Goal: Browse casually: Explore the website without a specific task or goal

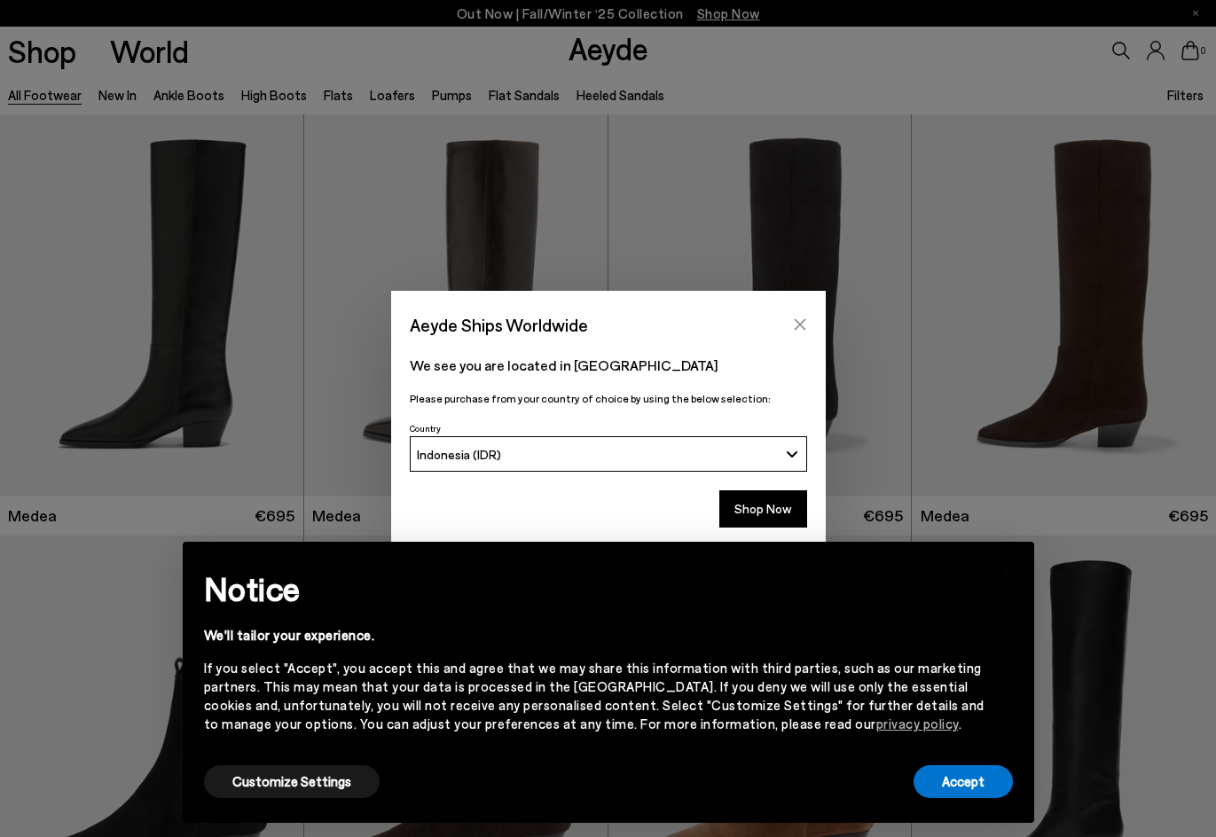
click at [802, 320] on icon "Close" at bounding box center [800, 325] width 14 height 14
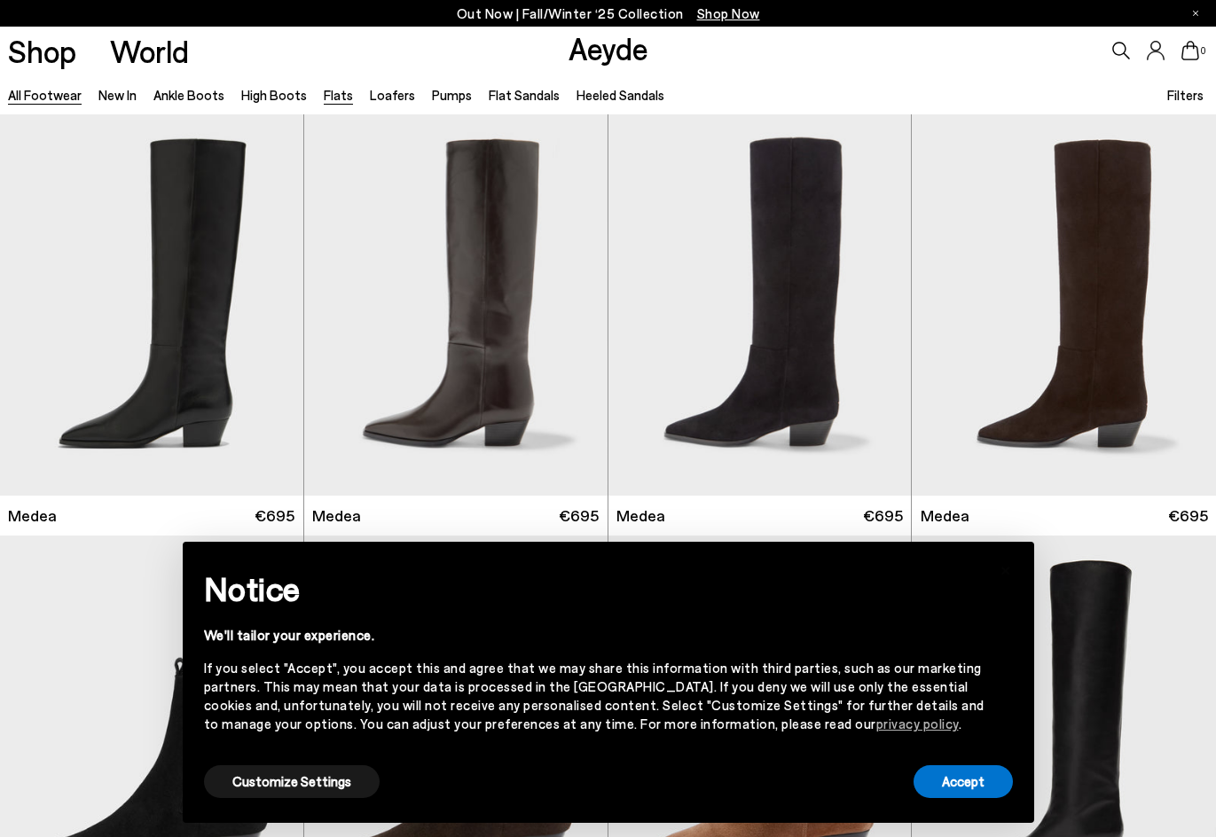
click at [328, 94] on link "Flats" at bounding box center [338, 95] width 29 height 16
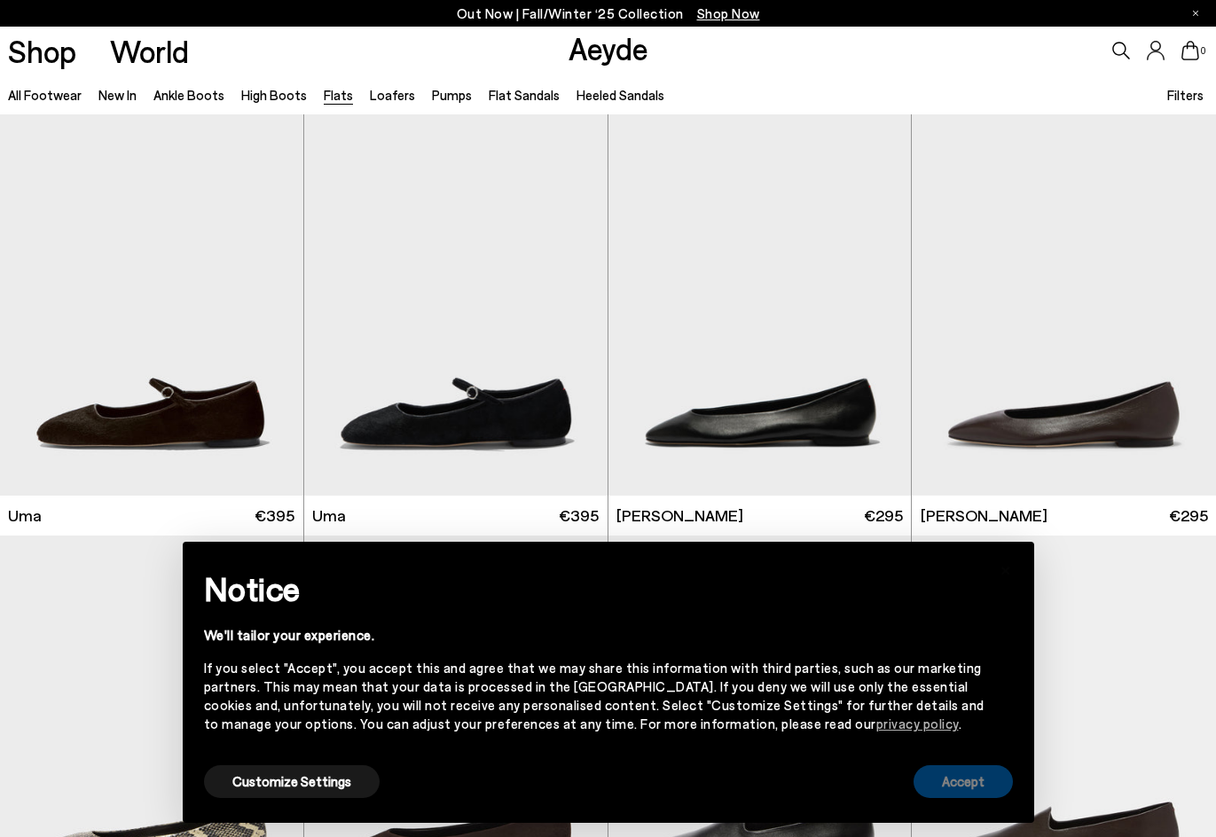
click at [998, 782] on button "Accept" at bounding box center [963, 782] width 99 height 33
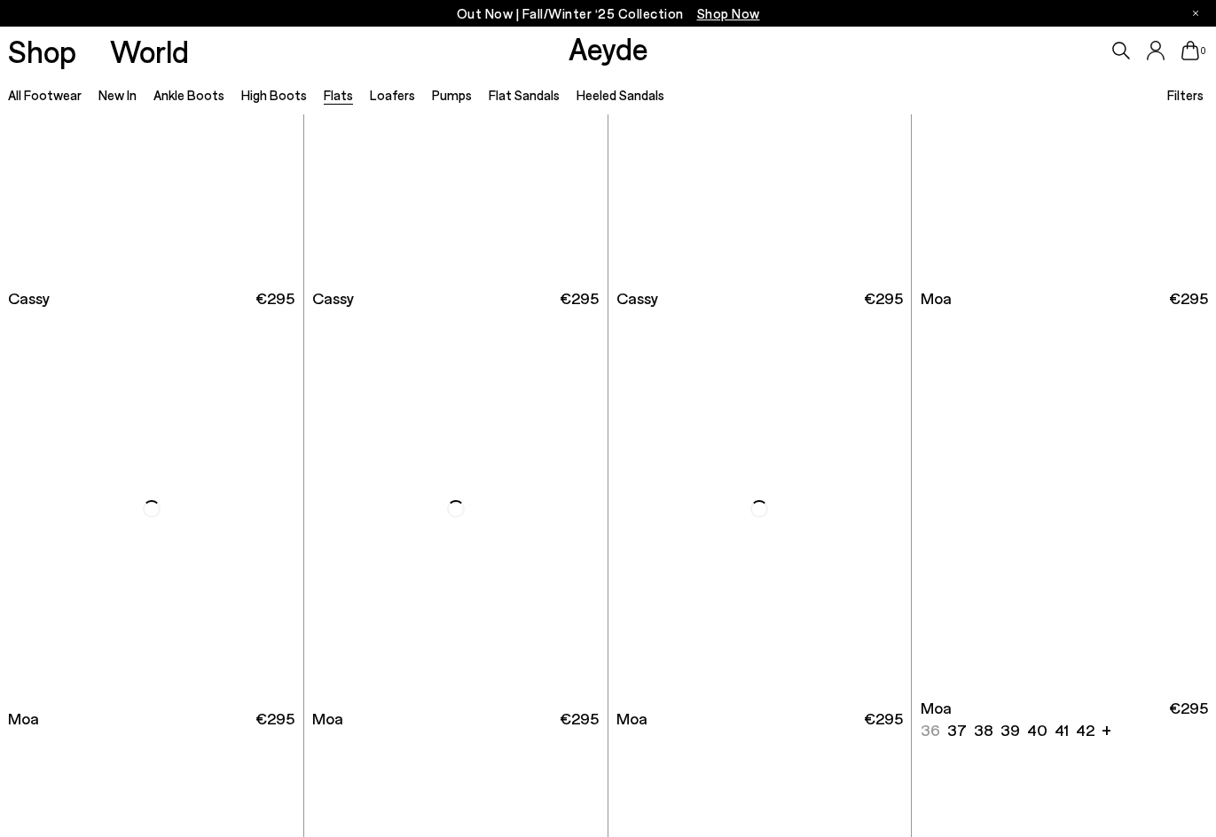
scroll to position [2750, 0]
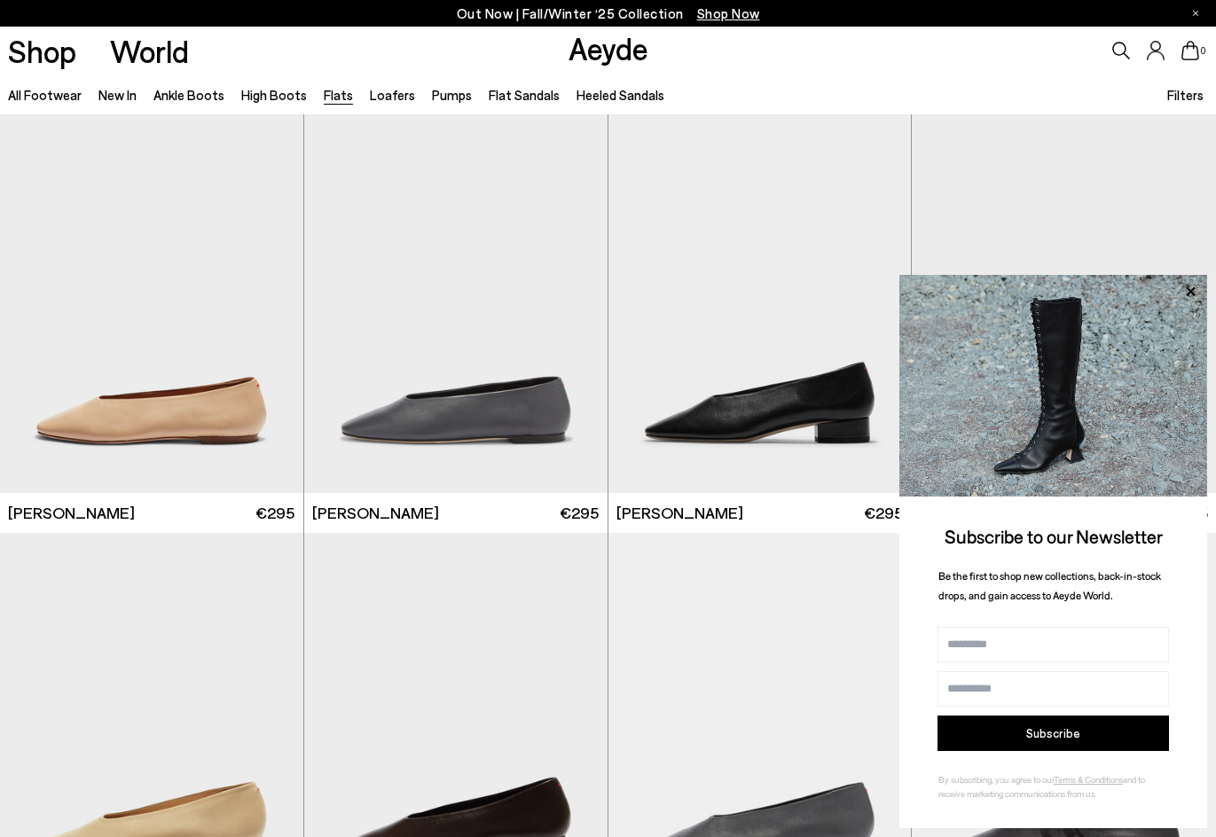
scroll to position [4702, 0]
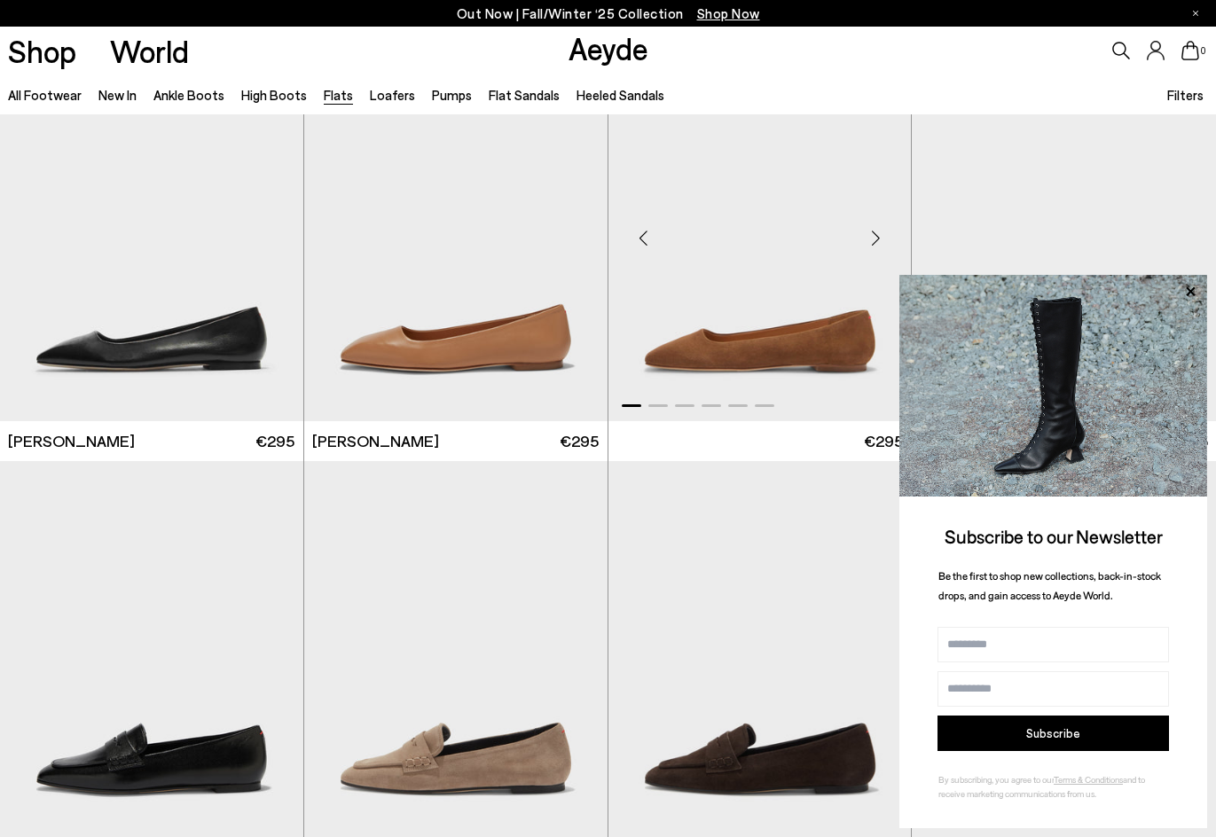
scroll to position [5678, 0]
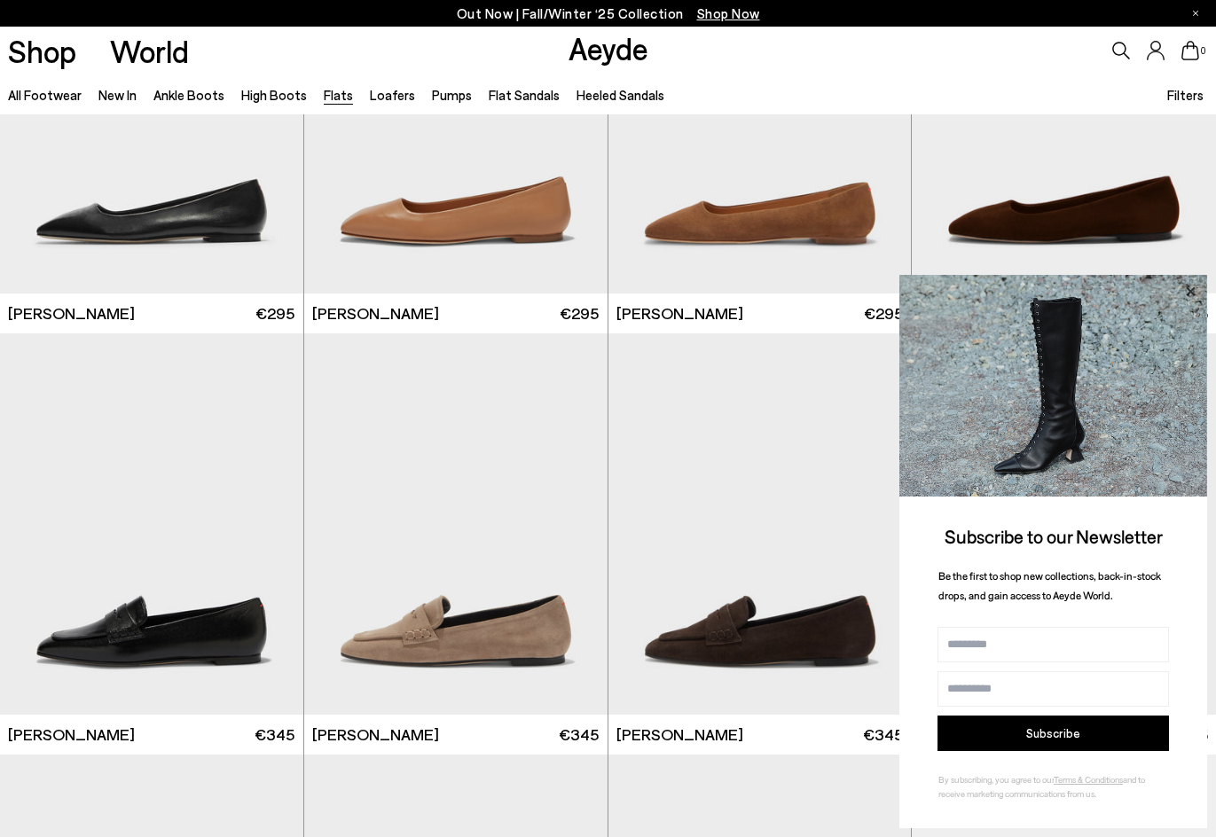
click at [1193, 289] on icon at bounding box center [1190, 291] width 9 height 9
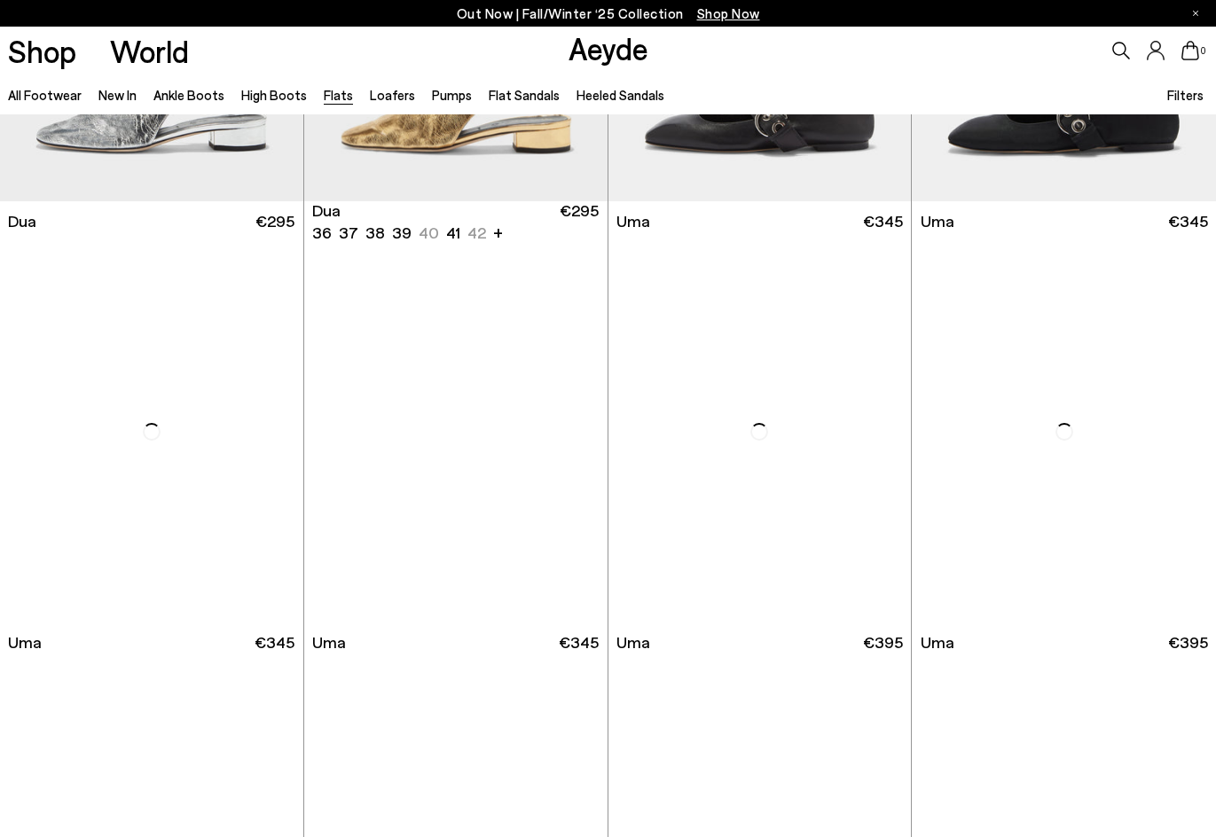
scroll to position [6654, 0]
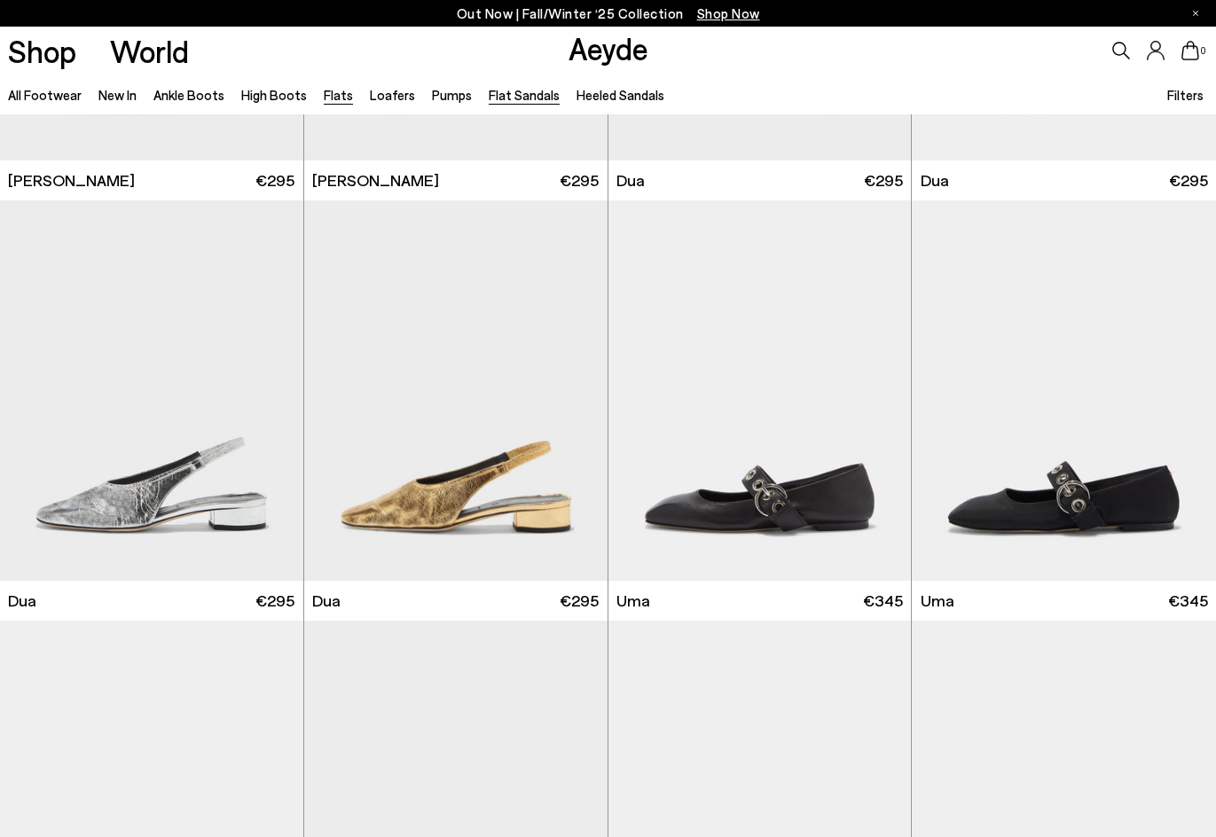
click at [527, 92] on link "Flat Sandals" at bounding box center [524, 95] width 71 height 16
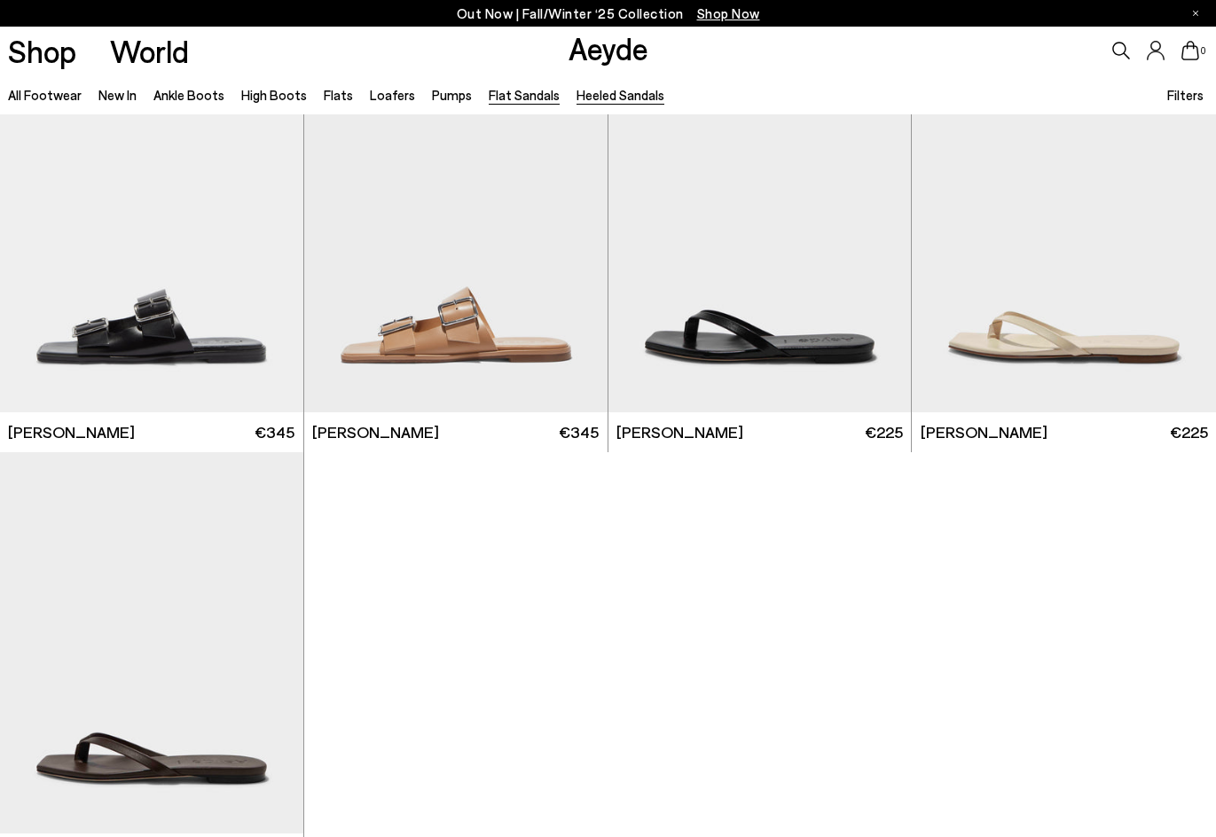
scroll to position [2218, 0]
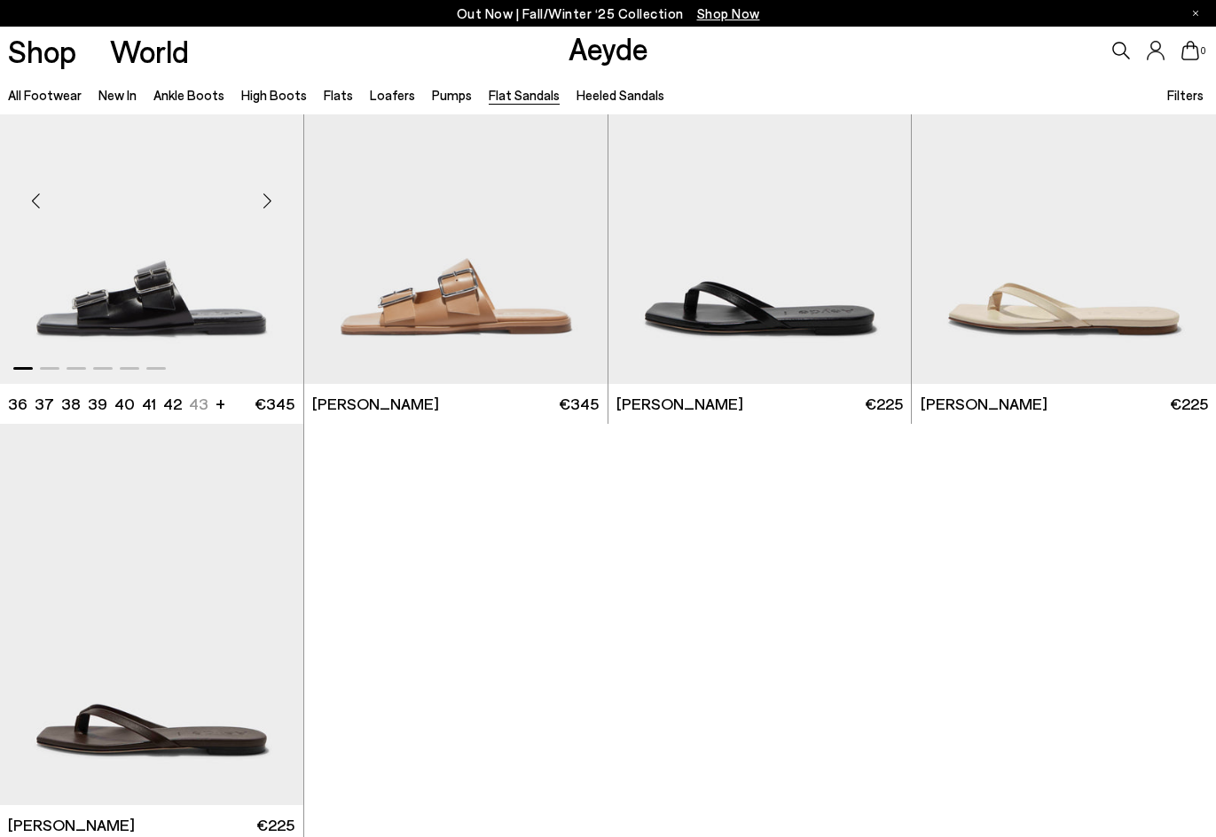
click at [267, 198] on div "Next slide" at bounding box center [267, 200] width 53 height 53
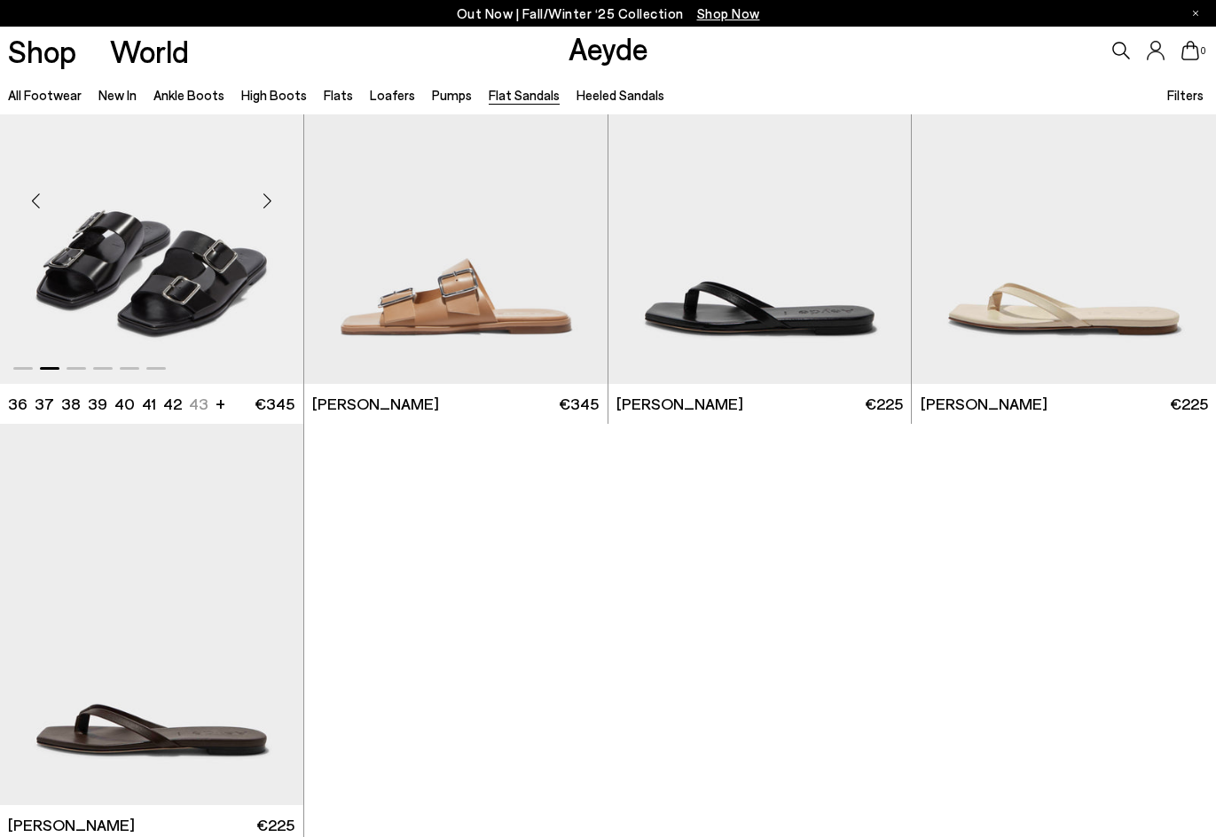
click at [267, 198] on div "Next slide" at bounding box center [267, 200] width 53 height 53
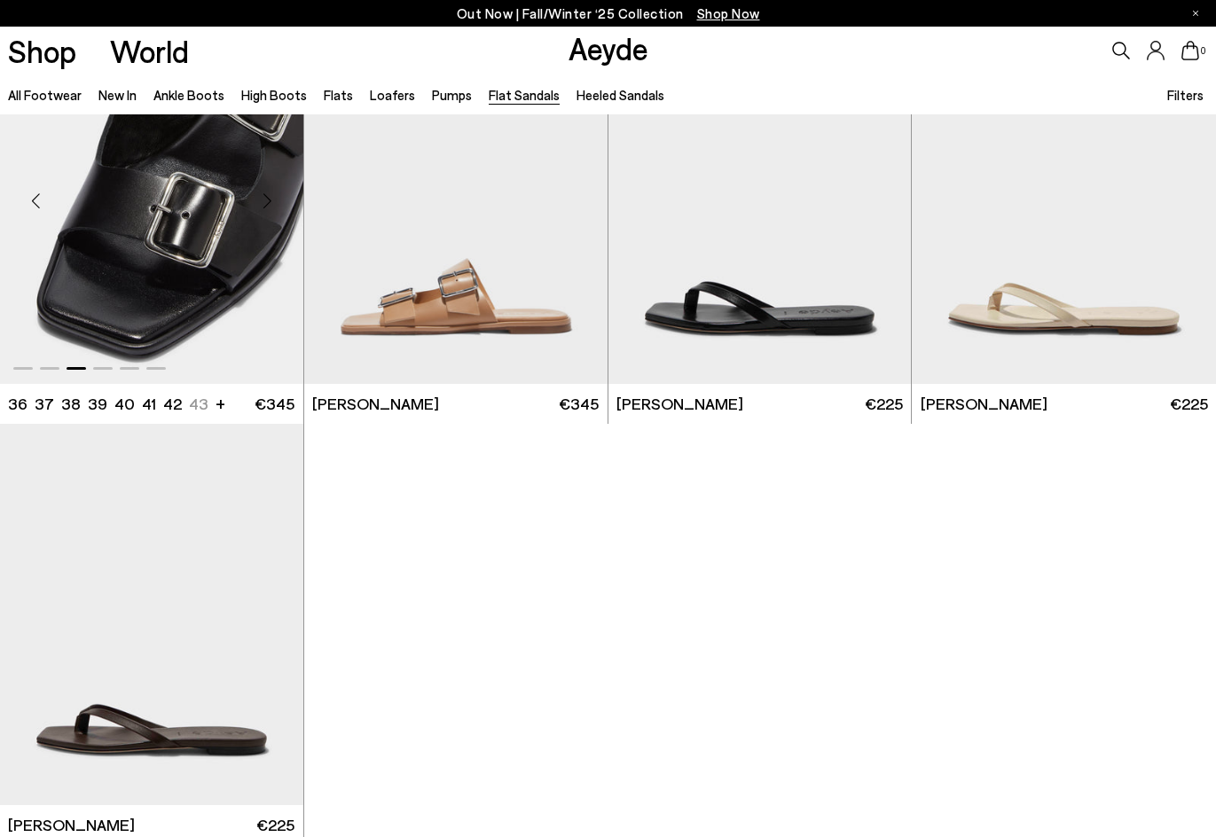
click at [267, 198] on div "Next slide" at bounding box center [267, 200] width 53 height 53
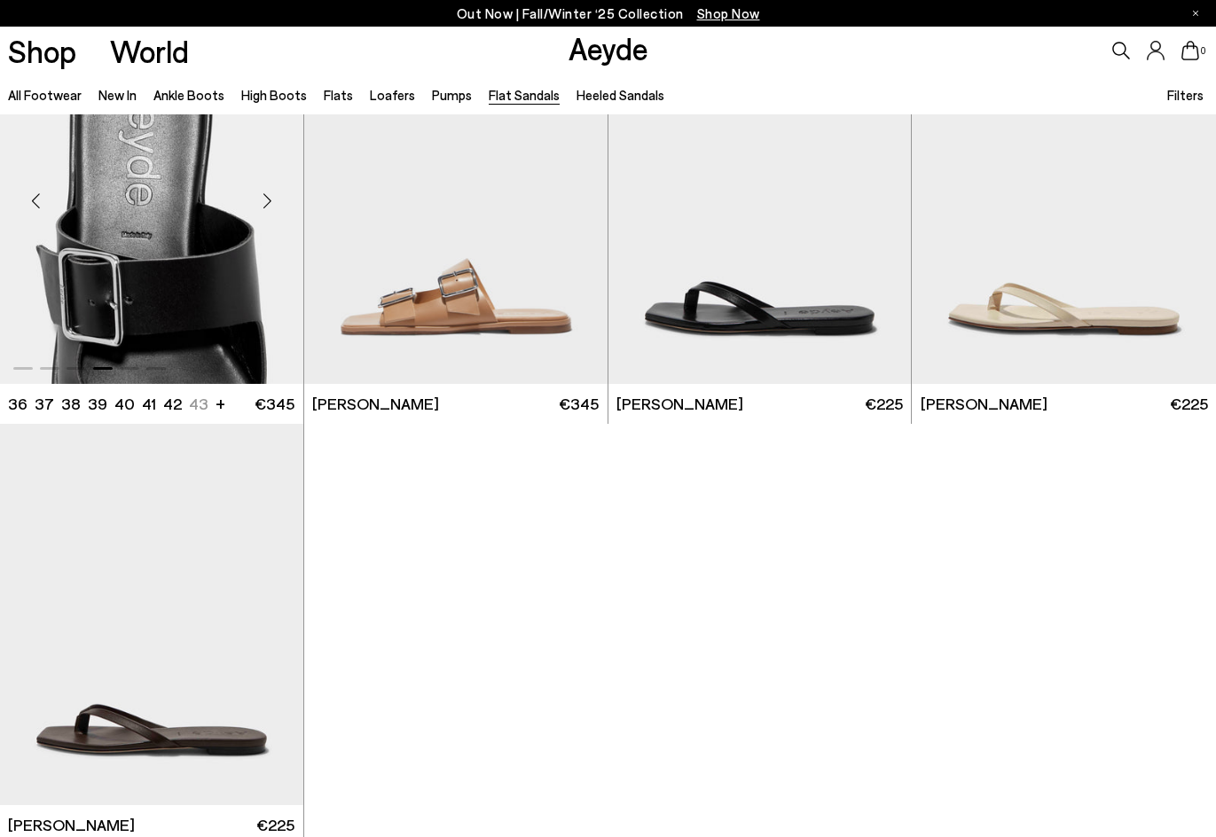
click at [267, 198] on div "Next slide" at bounding box center [267, 200] width 53 height 53
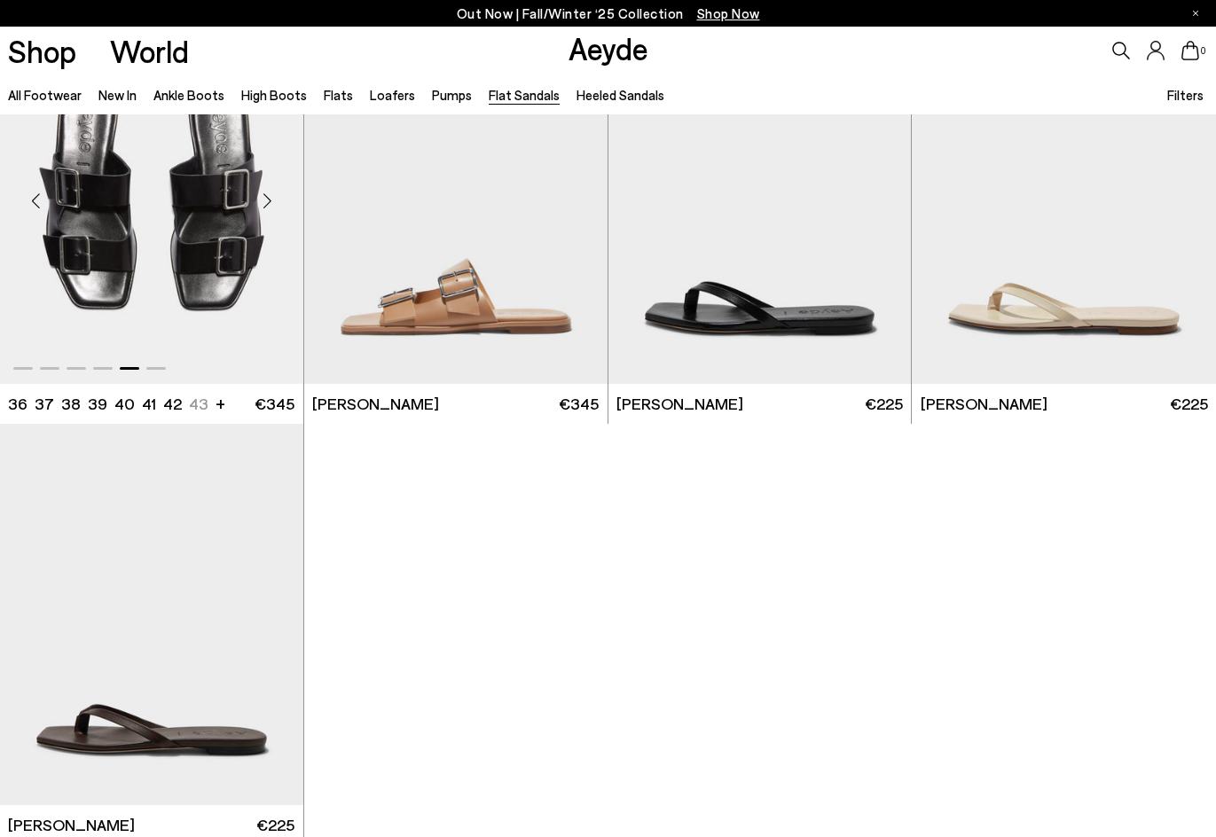
click at [267, 198] on div "Next slide" at bounding box center [267, 200] width 53 height 53
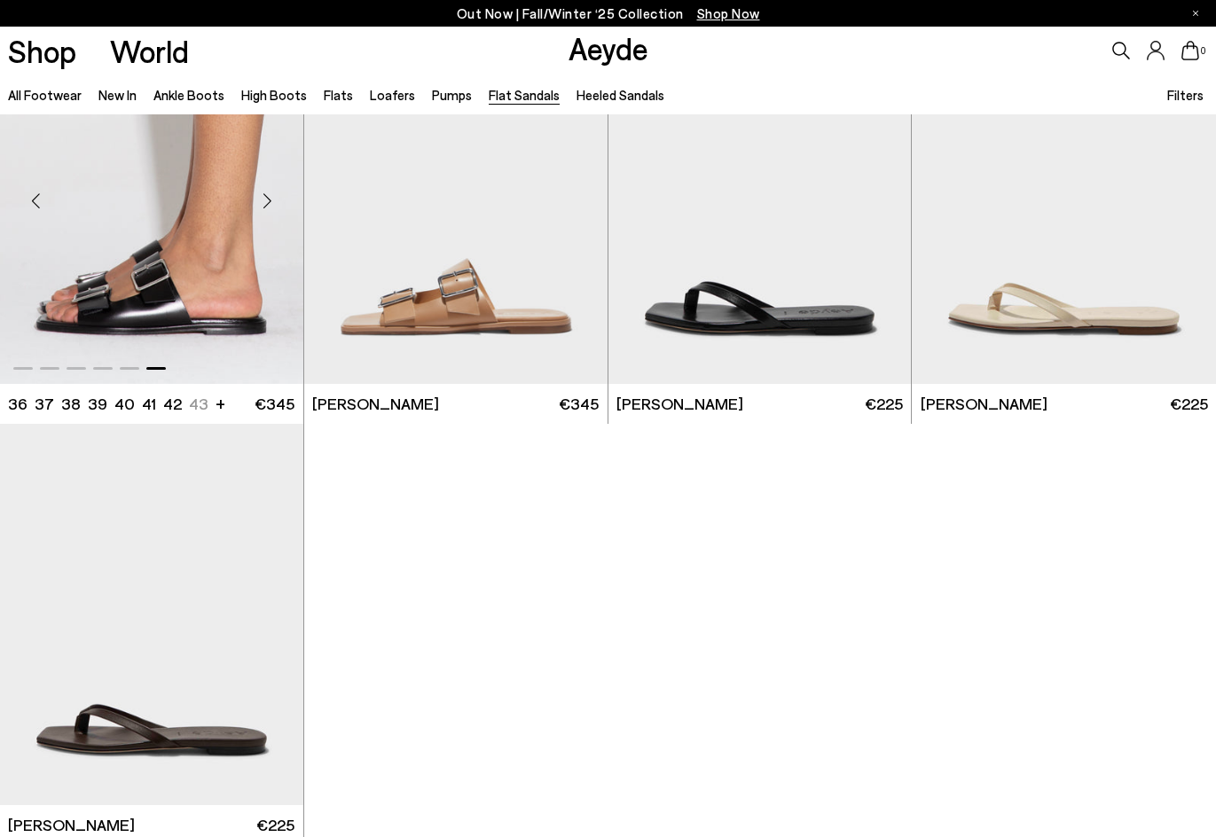
click at [267, 198] on div "Next slide" at bounding box center [267, 200] width 53 height 53
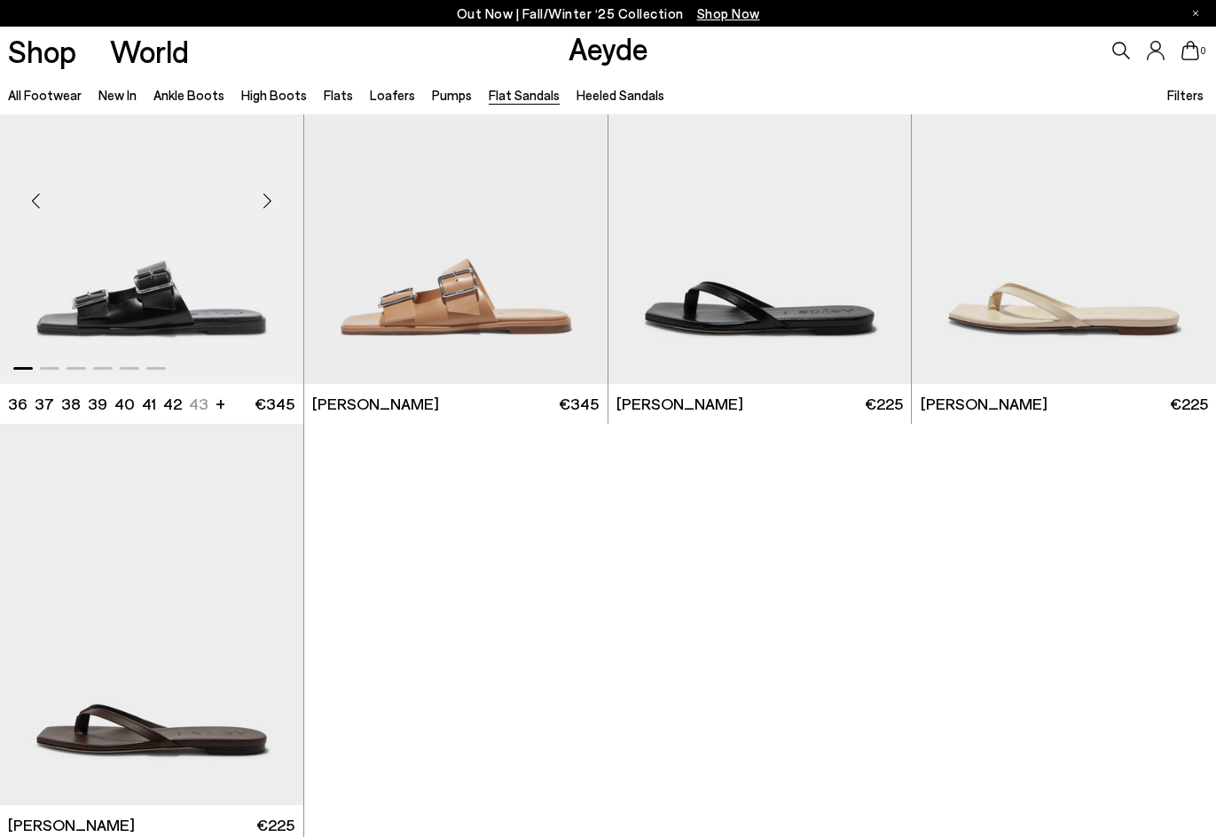
click at [267, 198] on div "Next slide" at bounding box center [267, 200] width 53 height 53
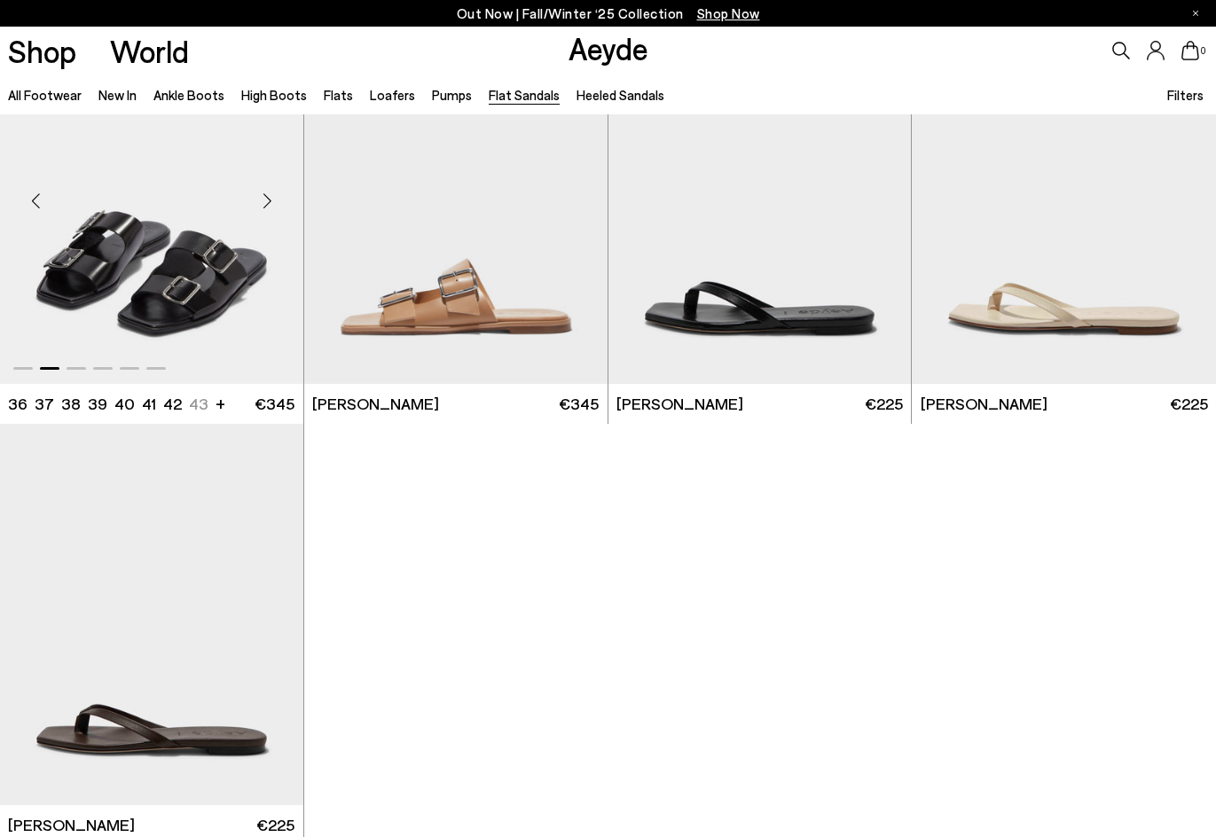
click at [267, 198] on div "Next slide" at bounding box center [267, 200] width 53 height 53
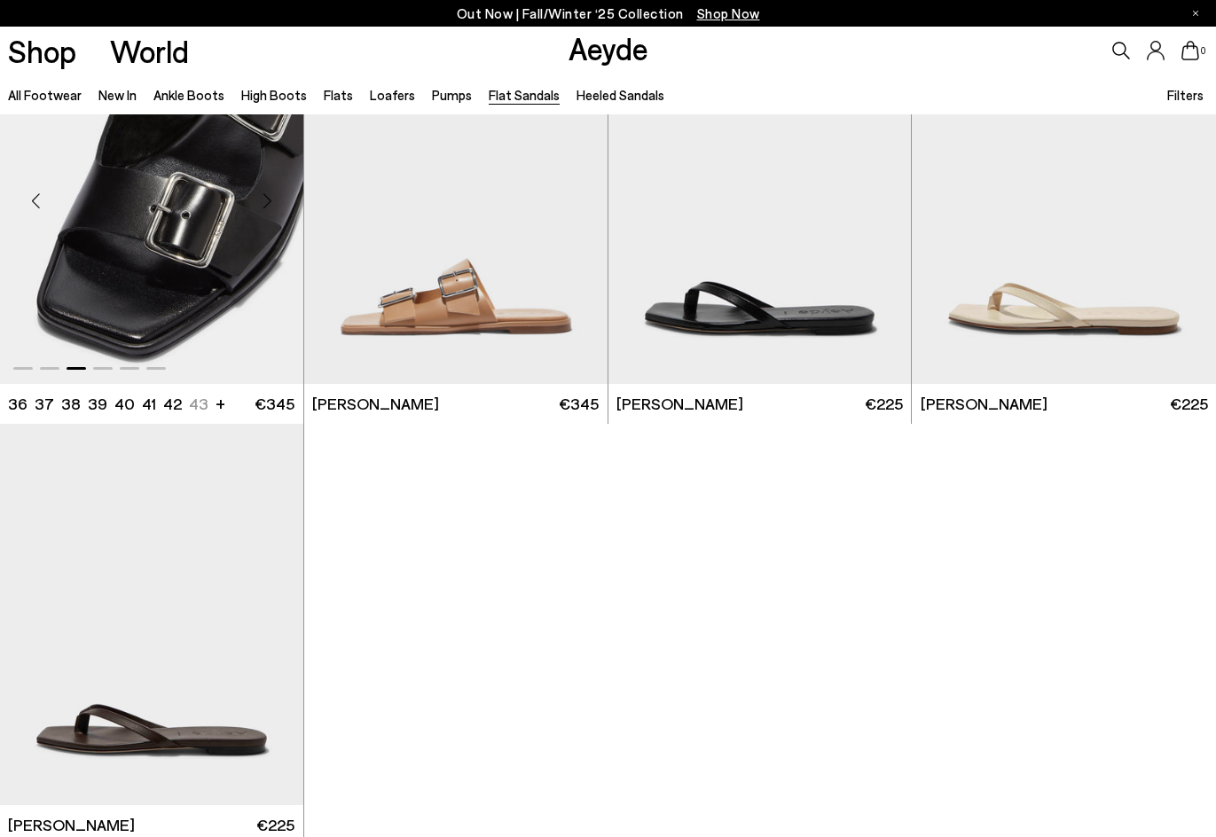
click at [267, 198] on div "Next slide" at bounding box center [267, 200] width 53 height 53
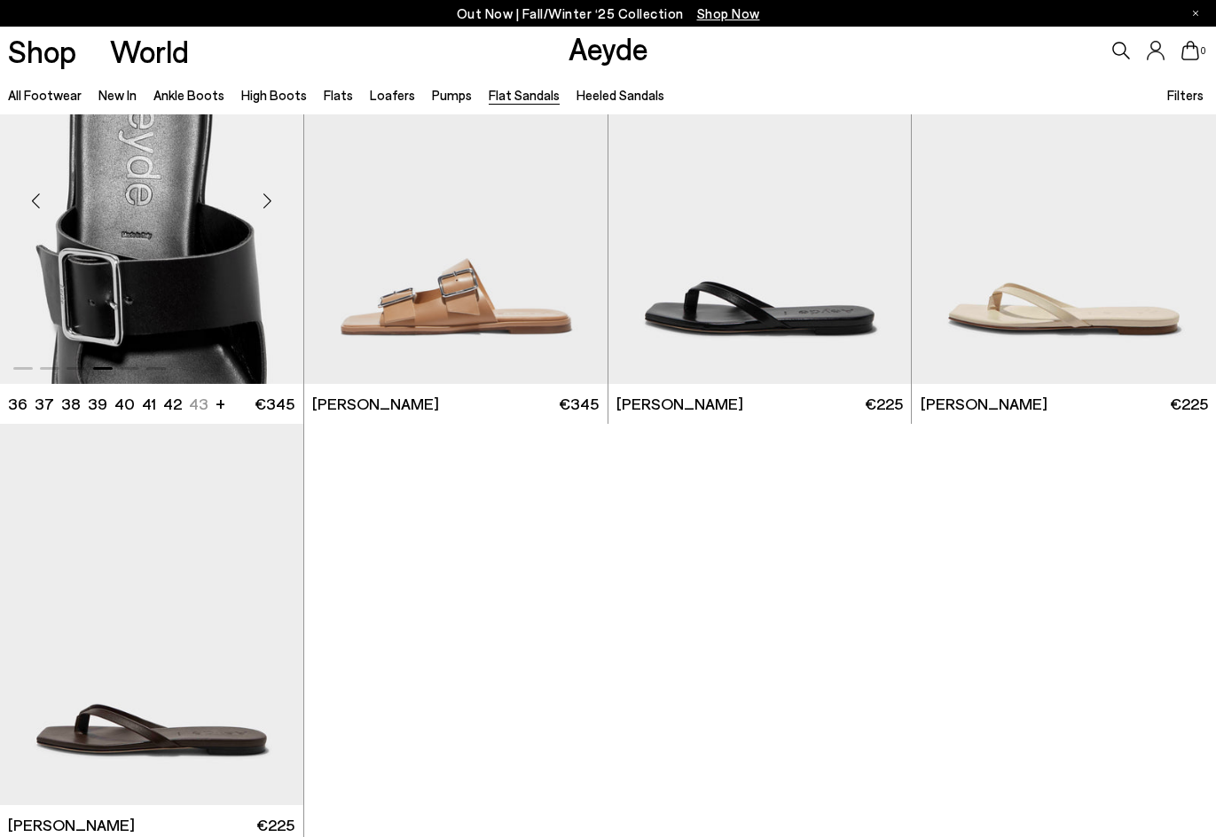
click at [267, 198] on div "Next slide" at bounding box center [267, 200] width 53 height 53
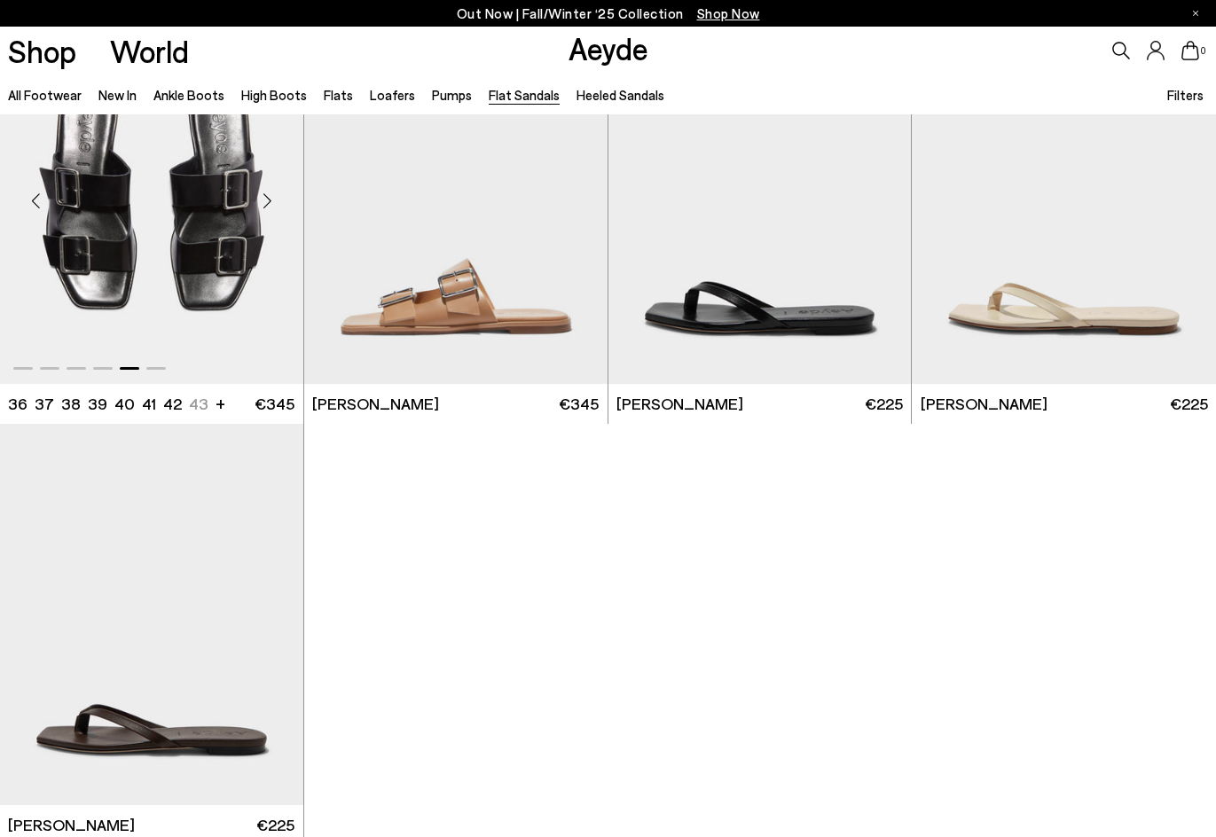
click at [267, 198] on div "Next slide" at bounding box center [267, 200] width 53 height 53
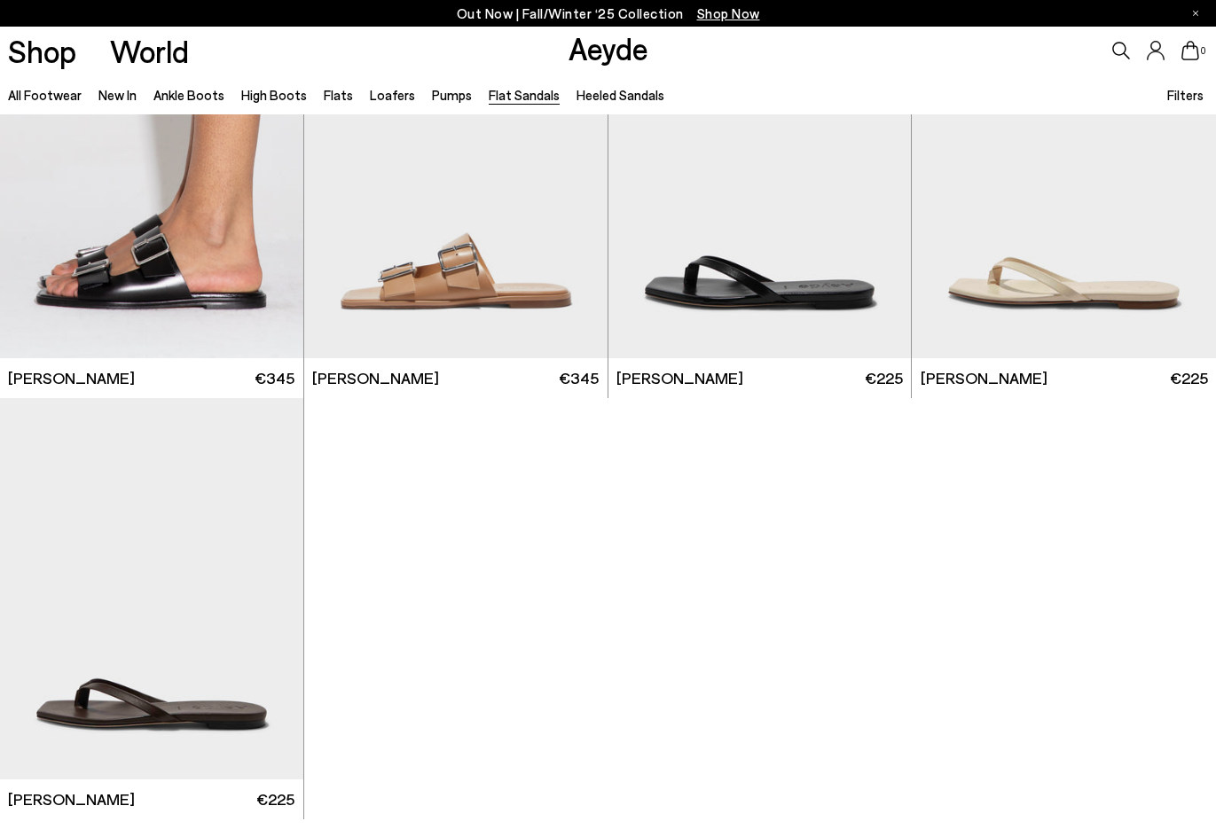
scroll to position [2252, 0]
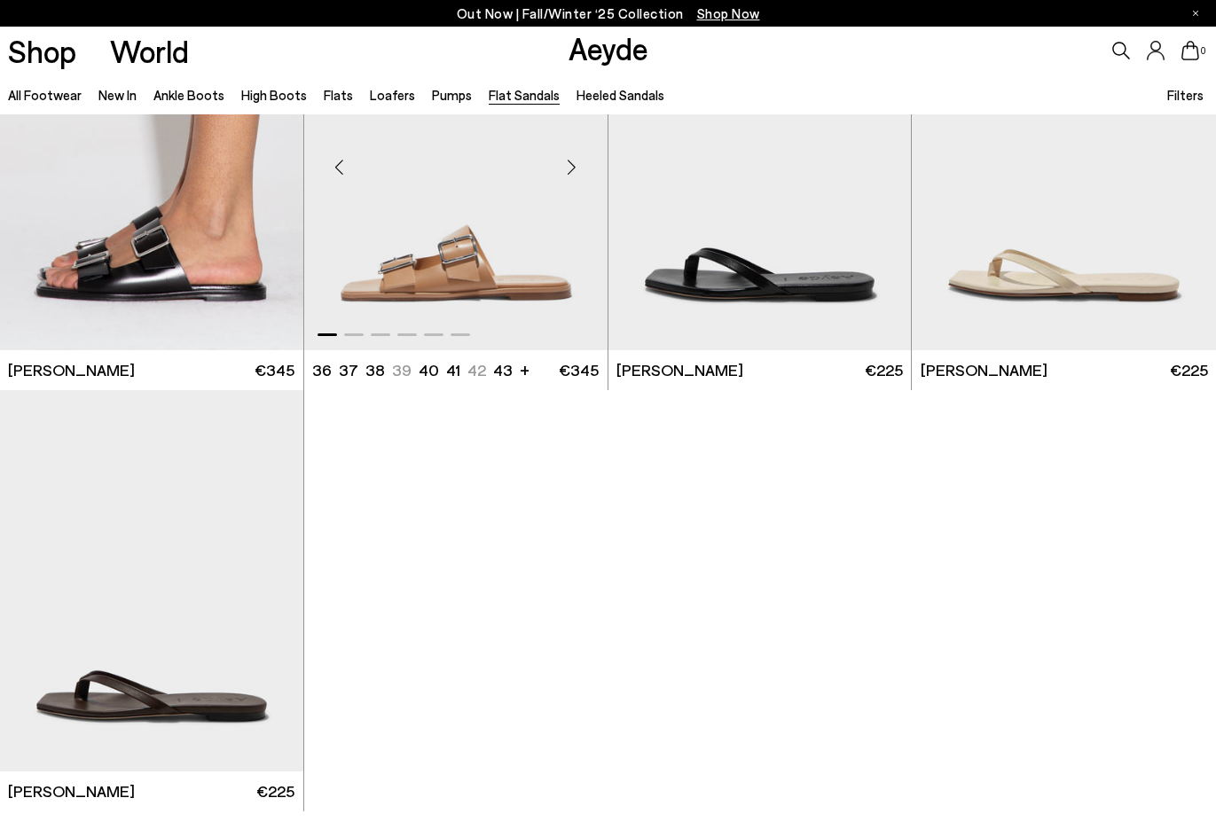
click at [515, 270] on img "1 / 6" at bounding box center [455, 159] width 303 height 381
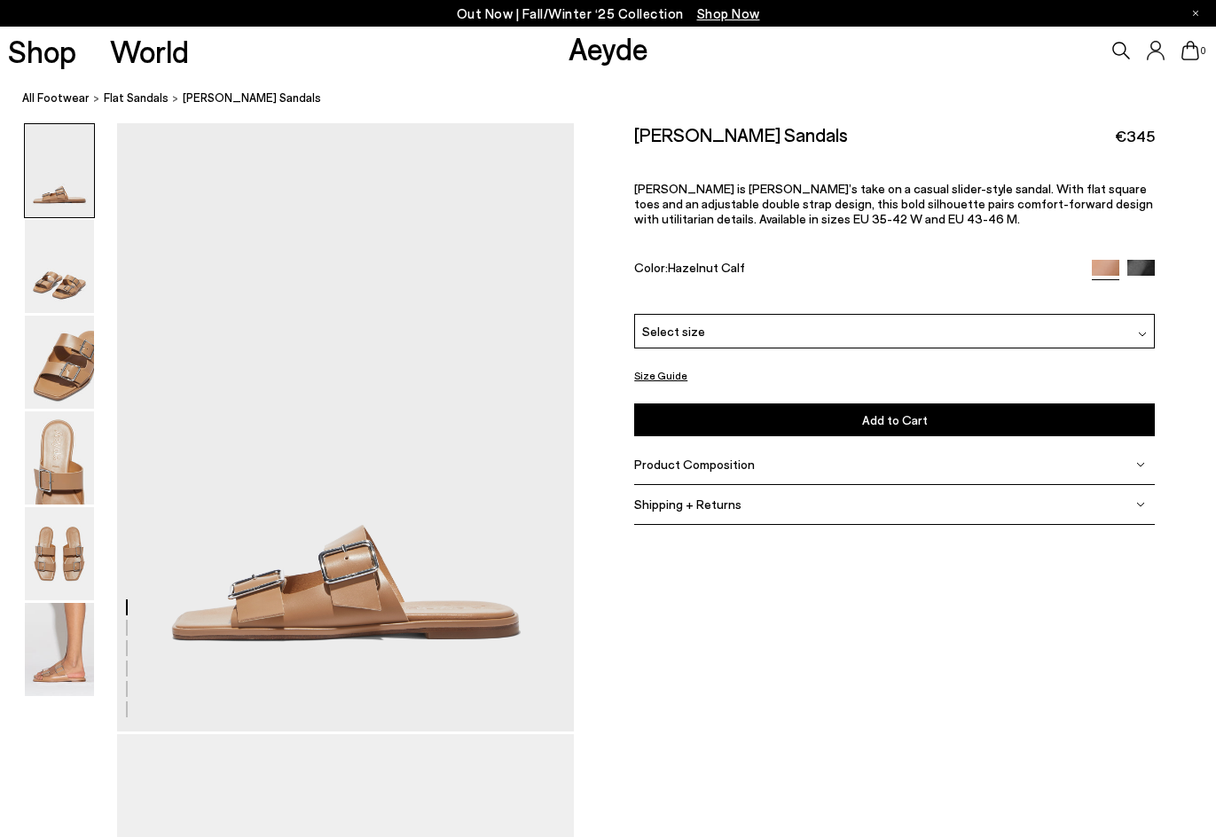
click at [66, 192] on img at bounding box center [59, 170] width 69 height 93
click at [60, 279] on img at bounding box center [59, 266] width 69 height 93
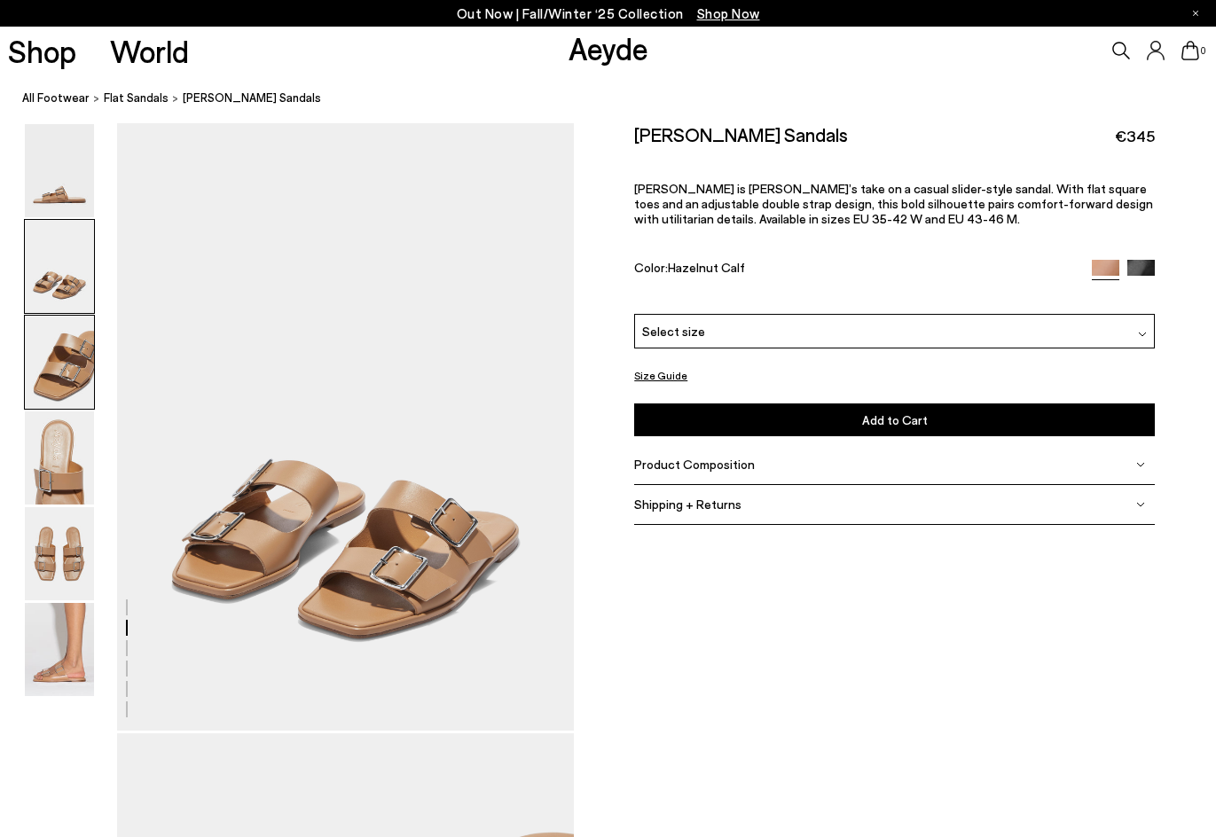
click at [60, 320] on img at bounding box center [59, 362] width 69 height 93
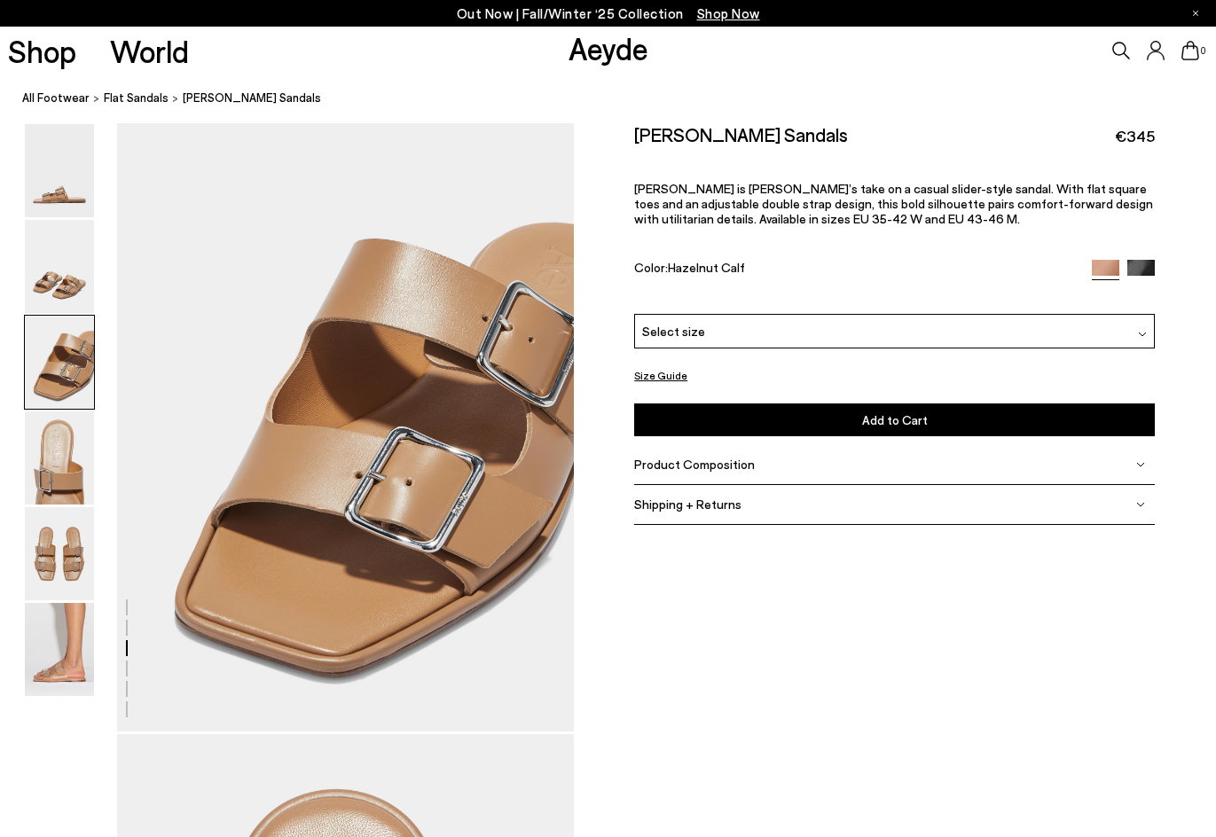
scroll to position [1225, 0]
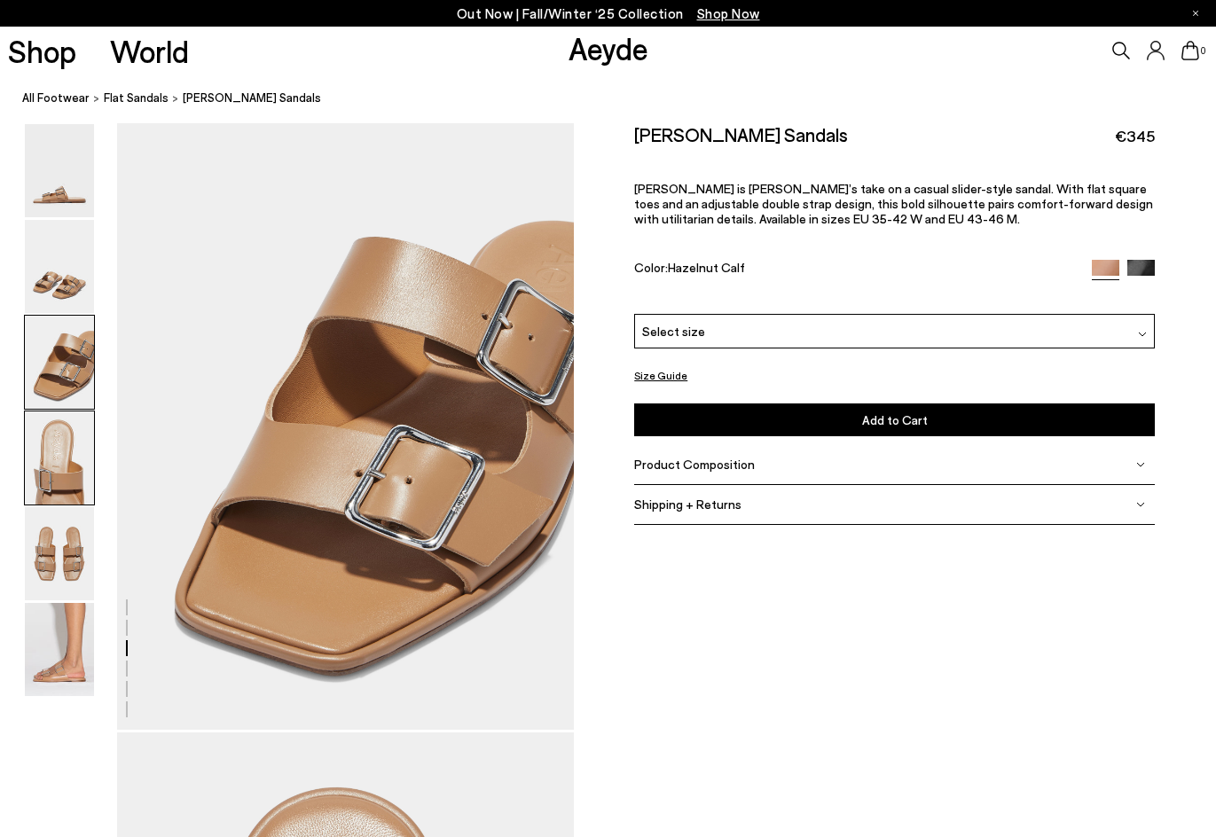
click at [61, 449] on img at bounding box center [59, 458] width 69 height 93
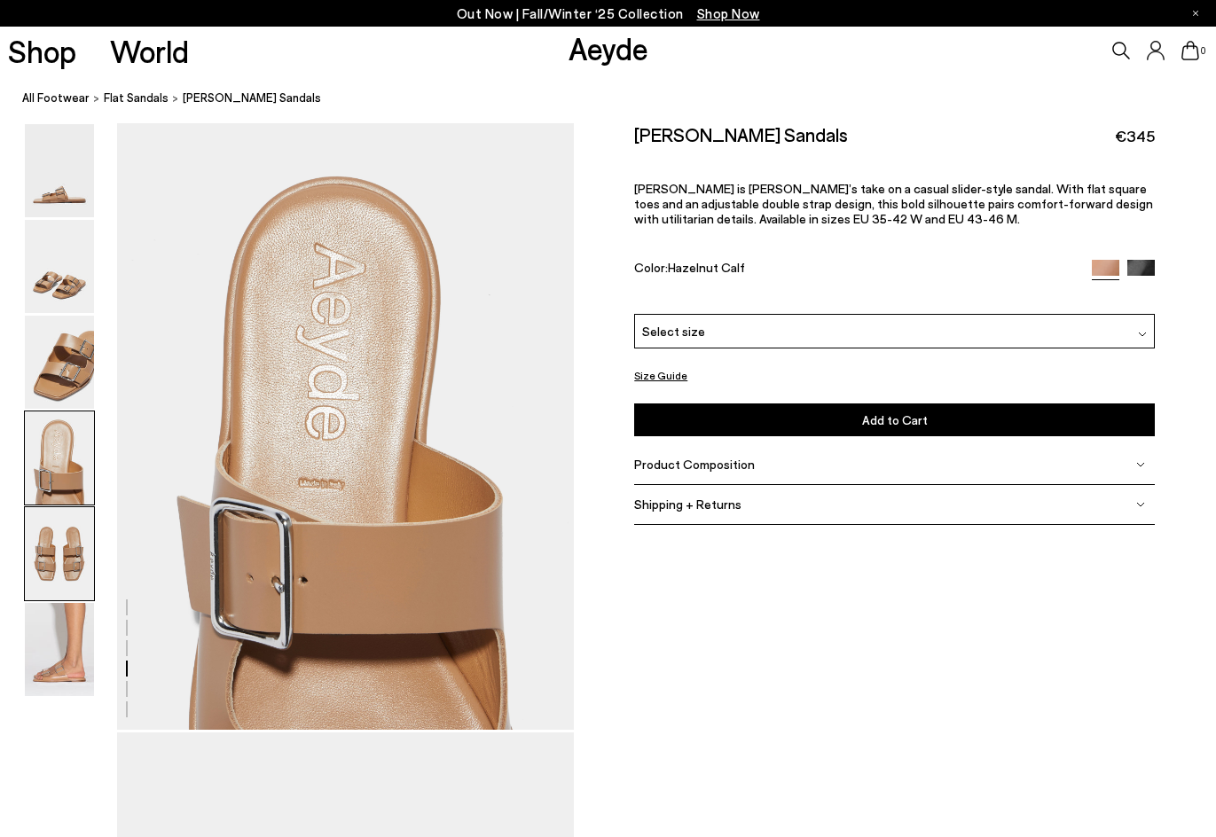
click at [47, 524] on img at bounding box center [59, 553] width 69 height 93
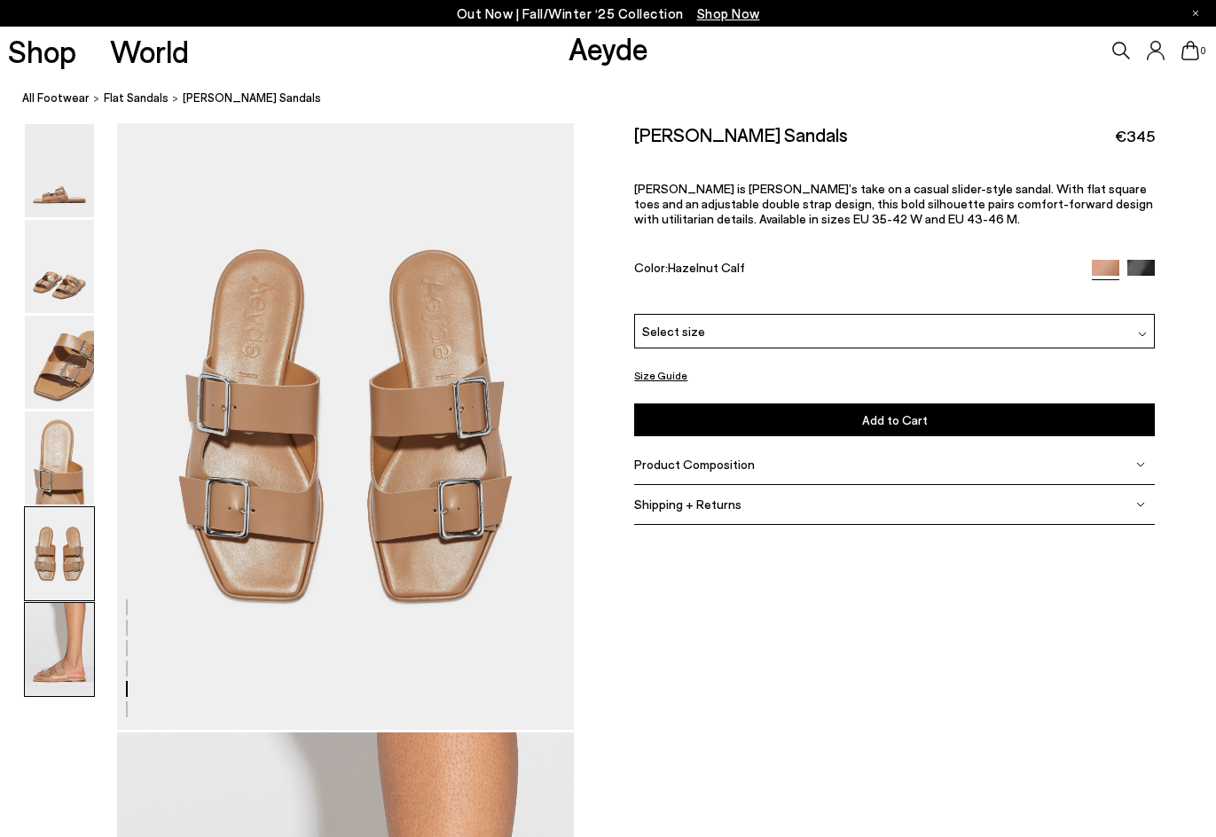
click at [62, 625] on img at bounding box center [59, 649] width 69 height 93
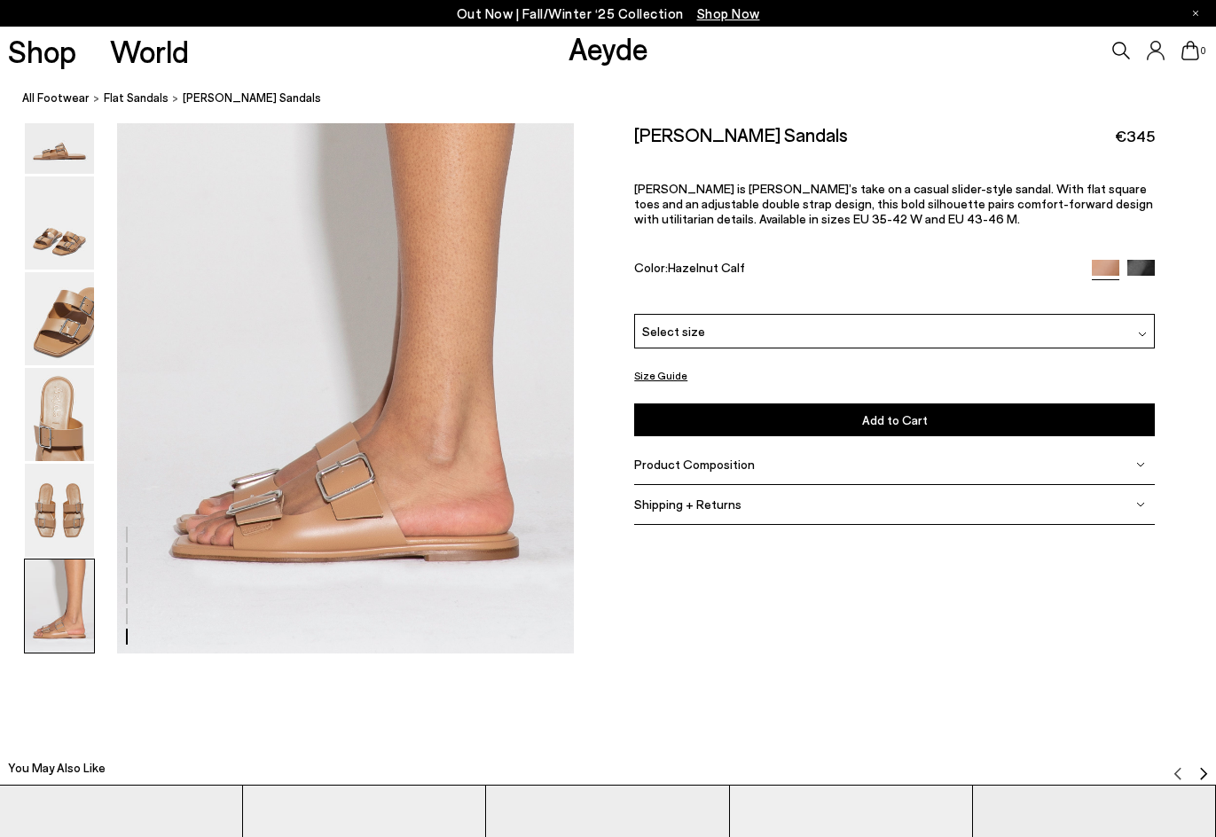
scroll to position [3180, 0]
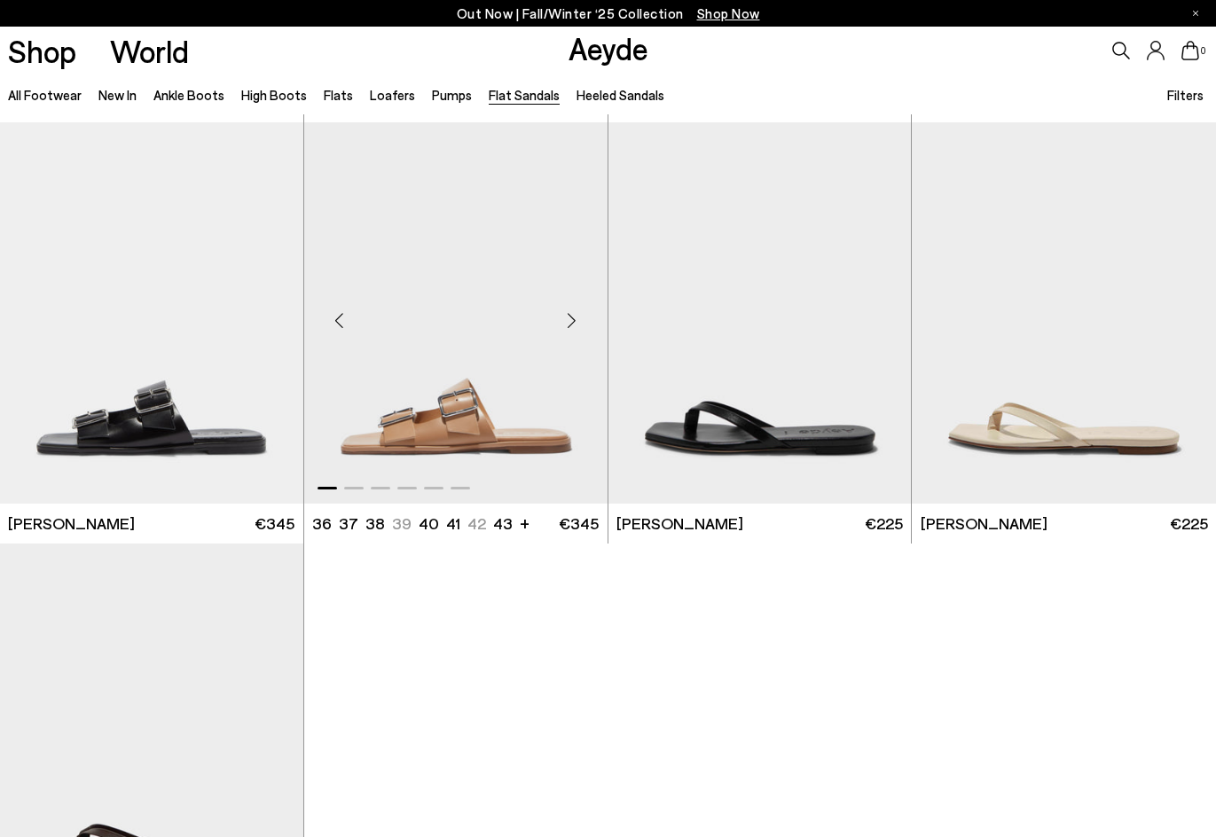
scroll to position [1985, 0]
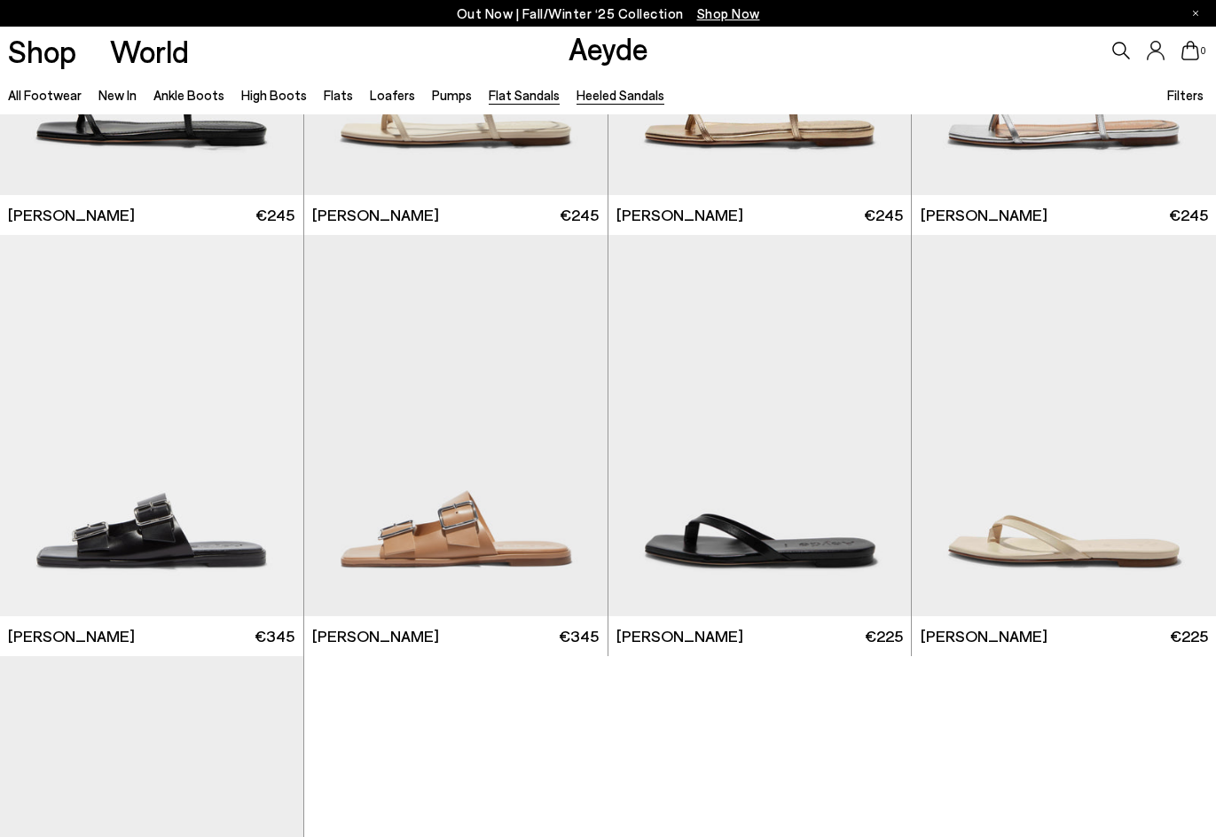
click at [588, 90] on link "Heeled Sandals" at bounding box center [621, 95] width 88 height 16
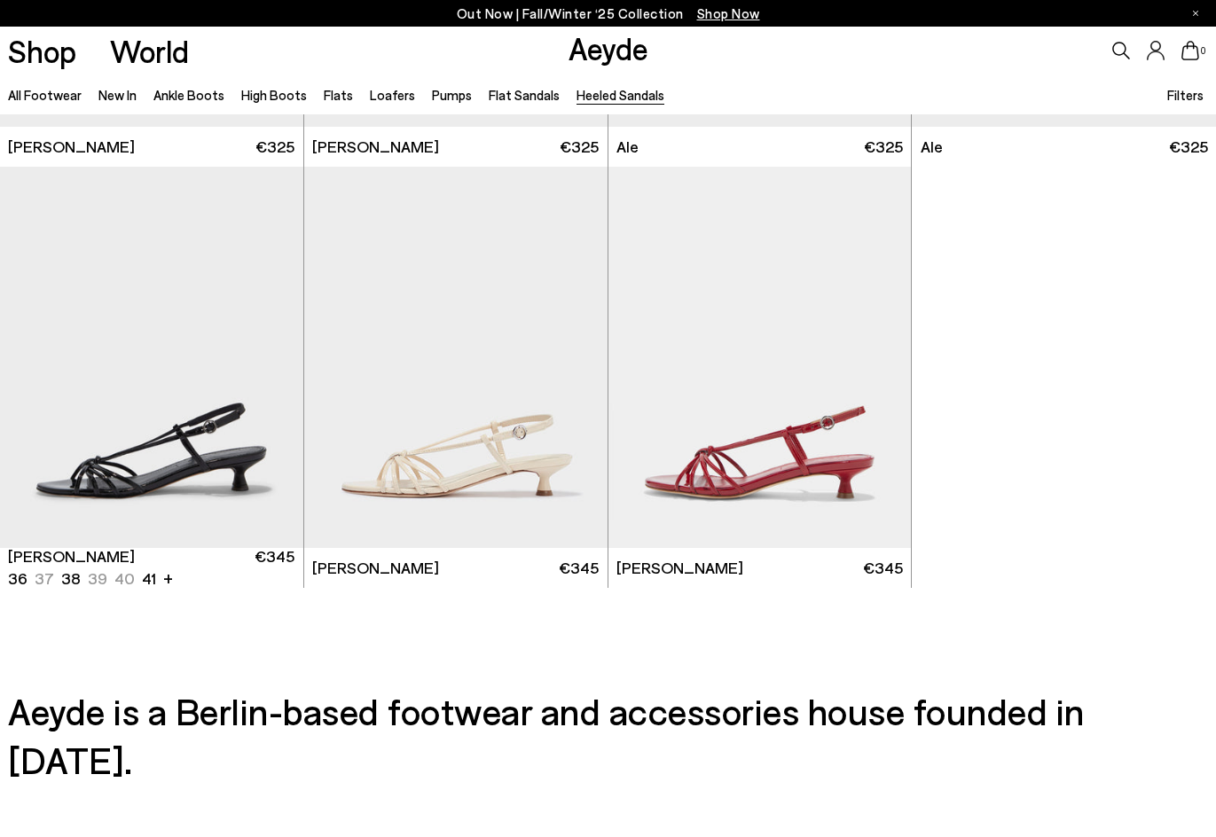
scroll to position [3637, 0]
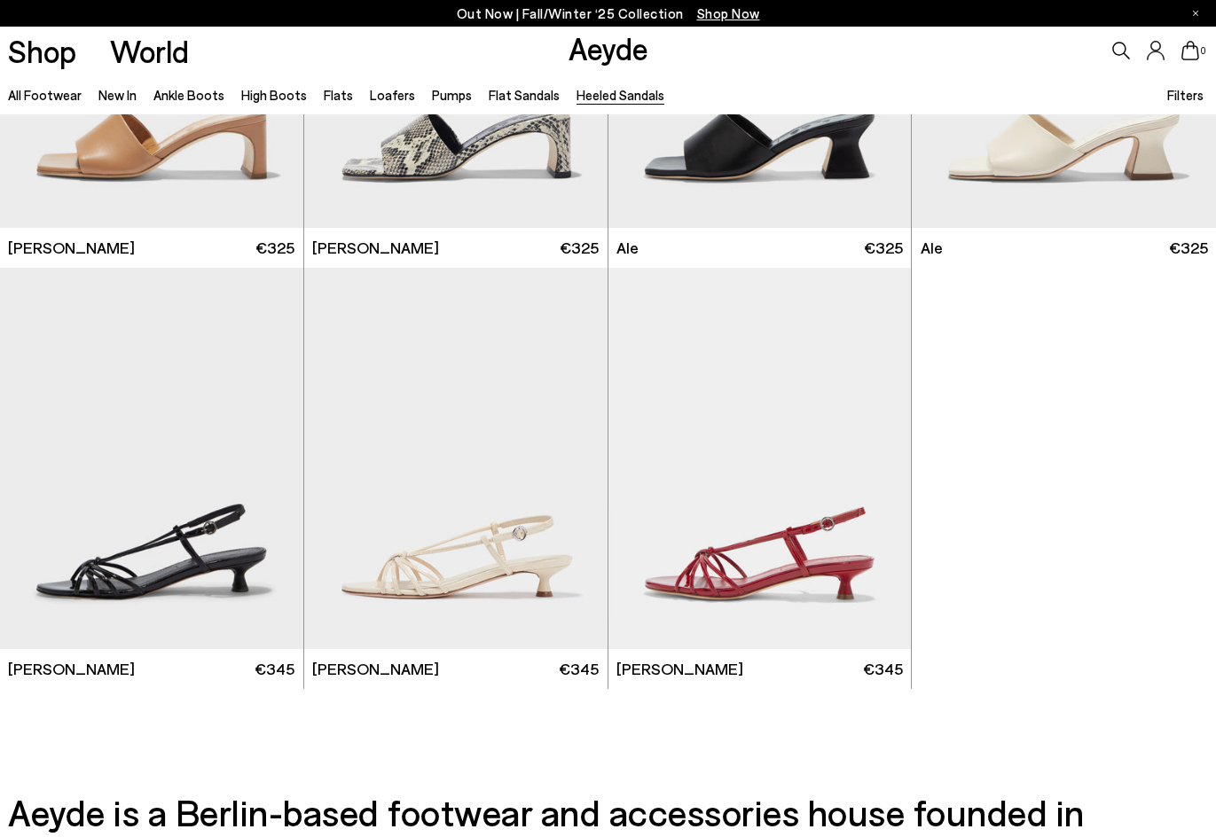
click at [193, 85] on li "Ankle Boots" at bounding box center [188, 94] width 71 height 23
click at [190, 90] on link "Ankle Boots" at bounding box center [188, 95] width 71 height 16
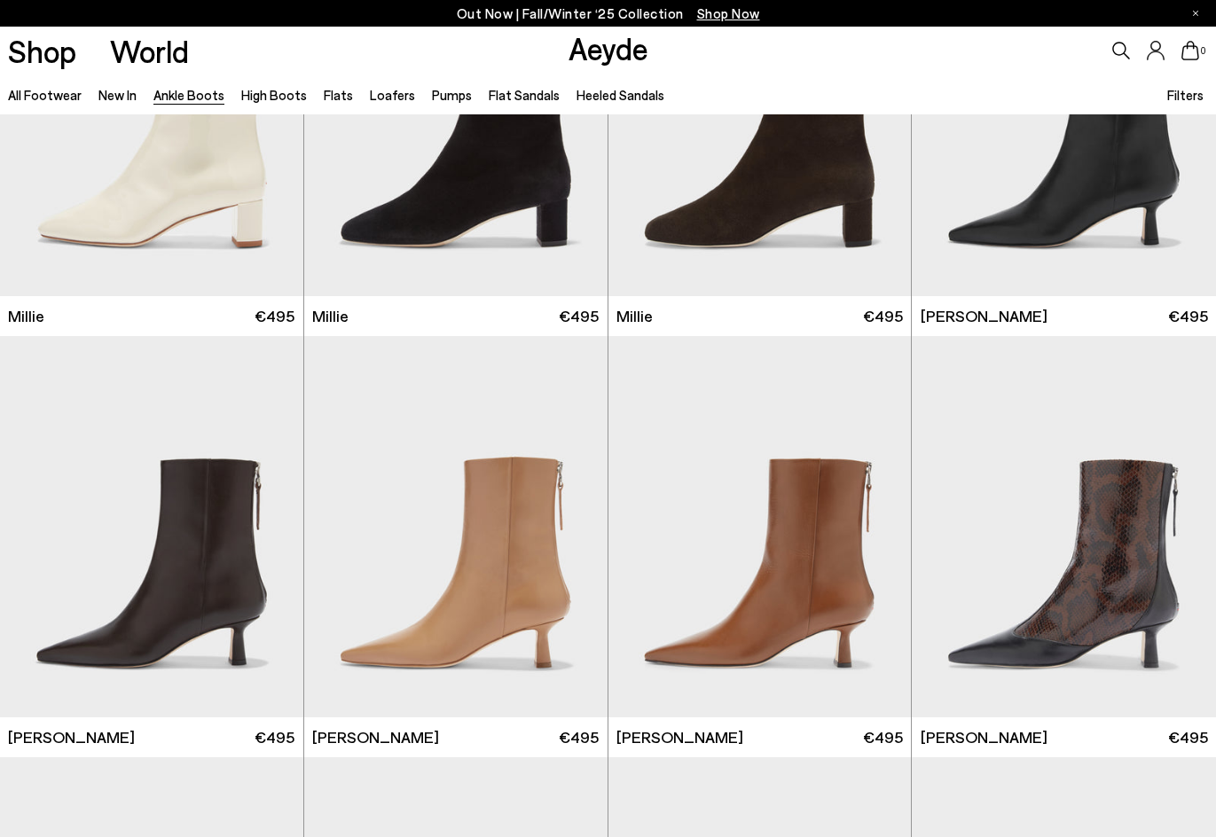
scroll to position [3637, 0]
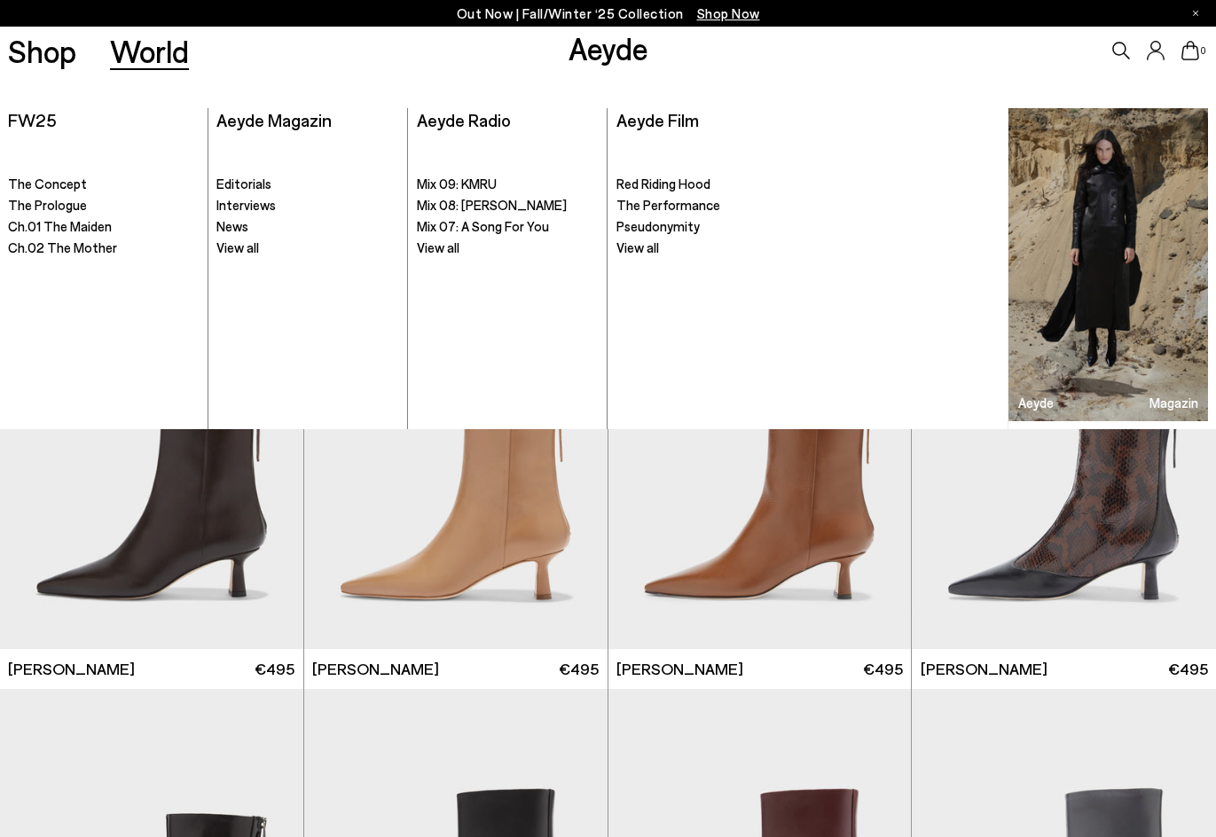
click at [657, 258] on ul ". Red Riding Hood The Performance View all" at bounding box center [708, 283] width 183 height 293
click at [656, 251] on span "View all" at bounding box center [638, 248] width 43 height 16
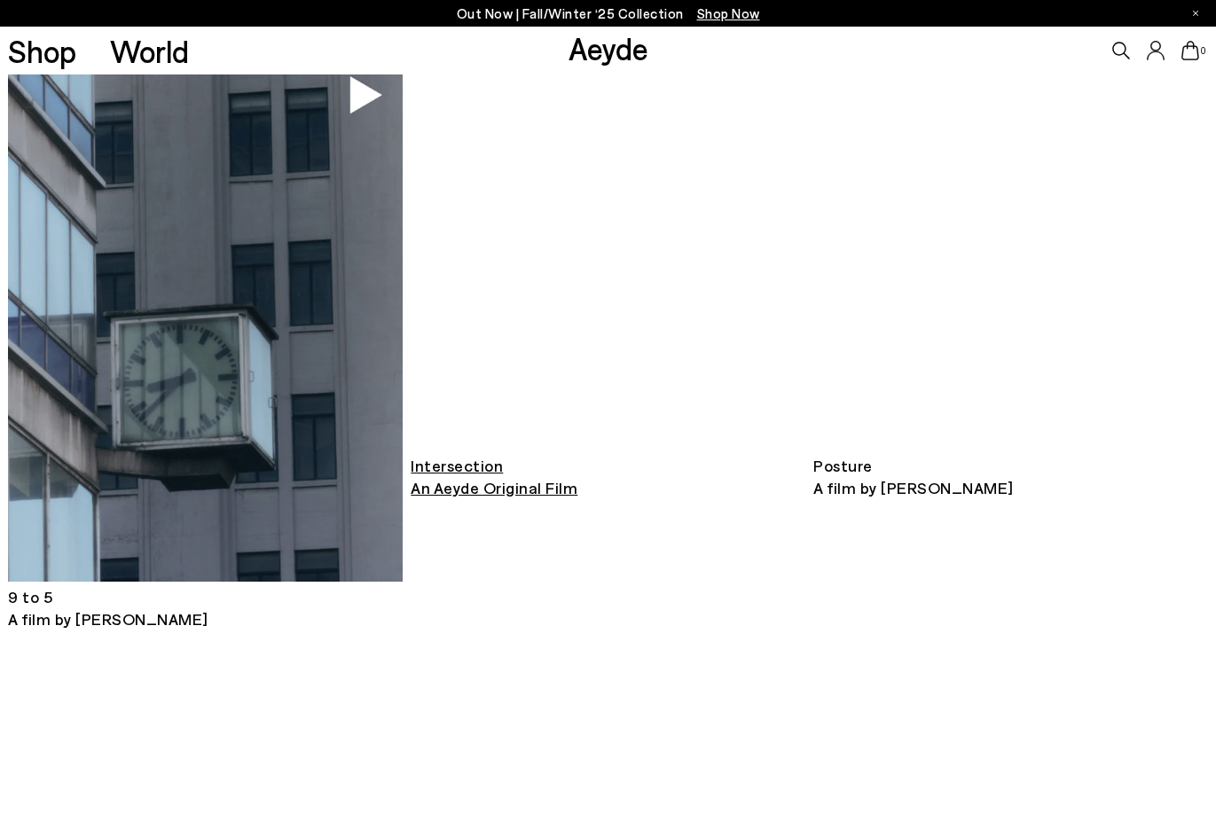
scroll to position [571, 0]
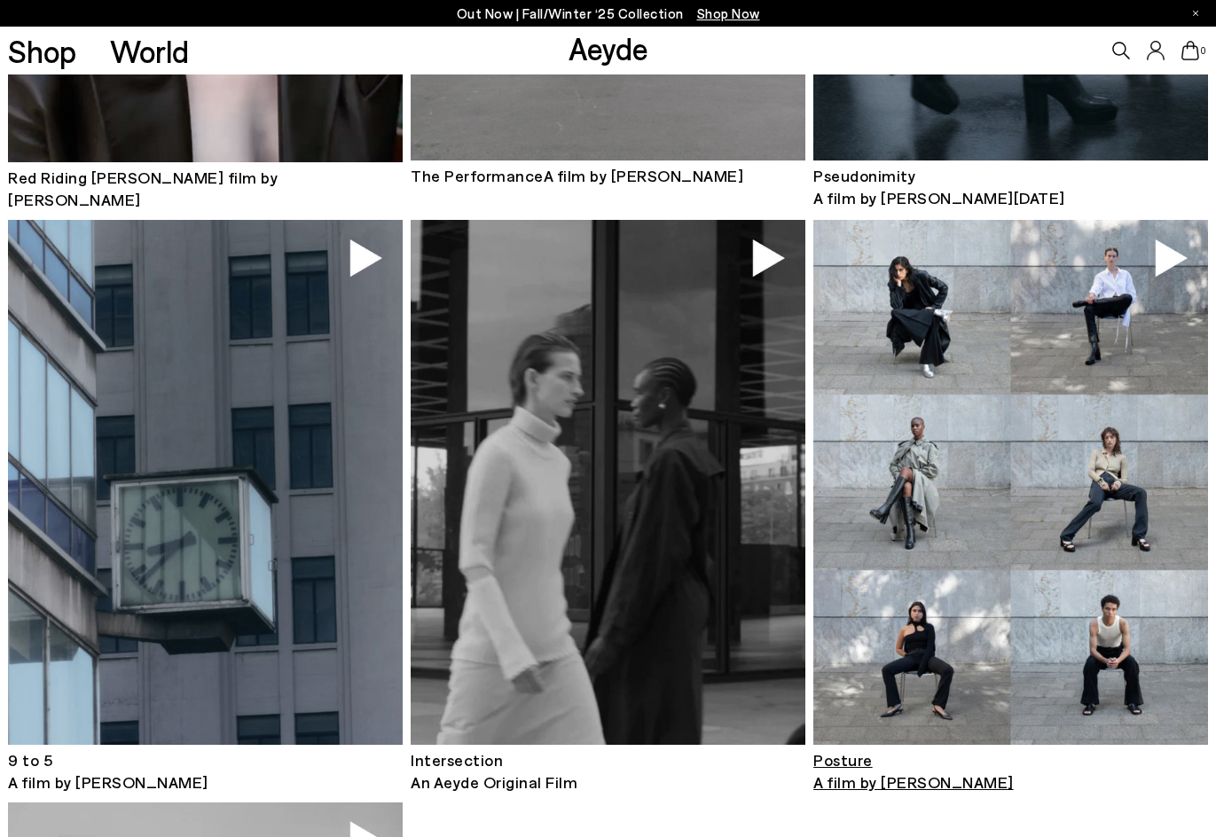
click at [1176, 262] on img at bounding box center [1011, 483] width 394 height 526
